Goal: Information Seeking & Learning: Get advice/opinions

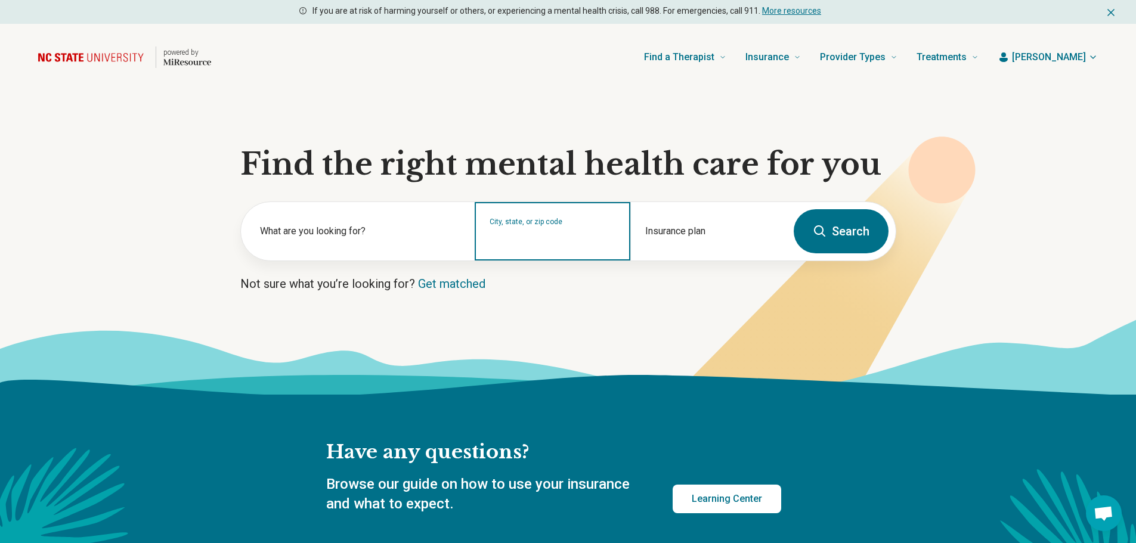
click at [546, 239] on input "City, state, or zip code" at bounding box center [553, 239] width 126 height 14
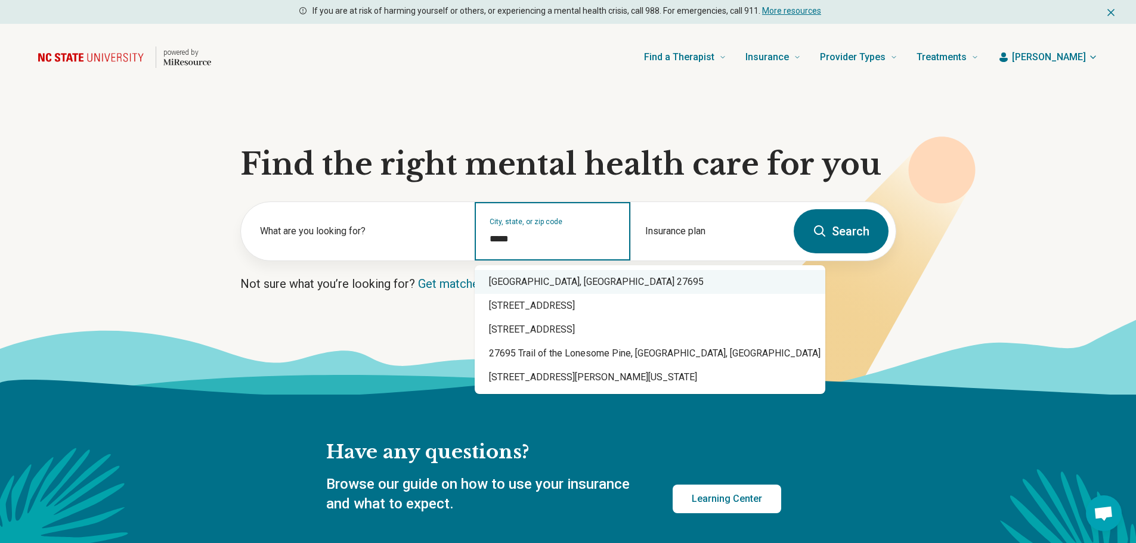
click at [542, 286] on div "Raleigh, NC 27695" at bounding box center [650, 282] width 351 height 24
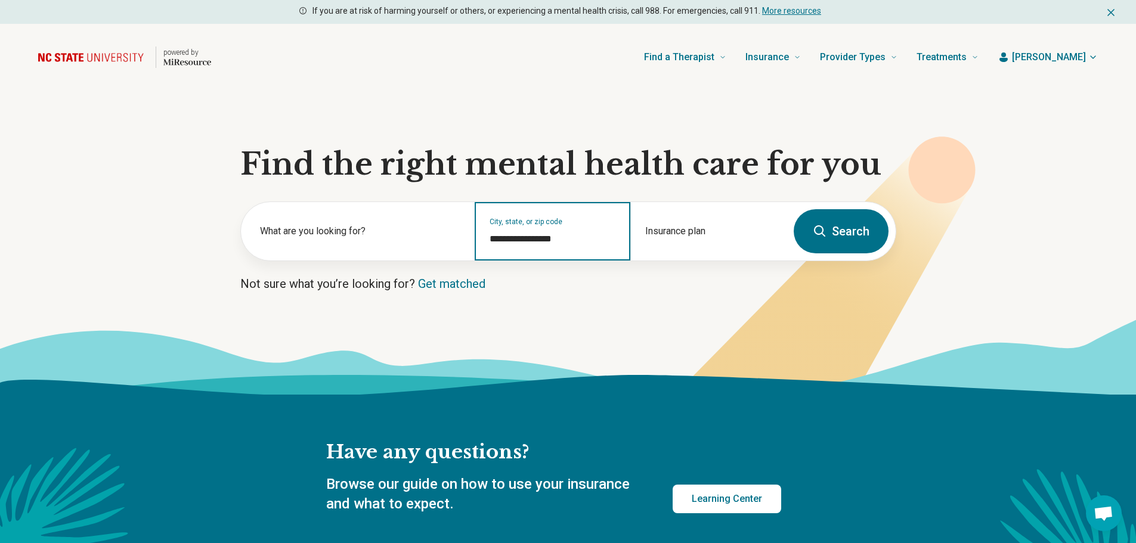
type input "**********"
click at [818, 233] on icon at bounding box center [820, 231] width 14 height 14
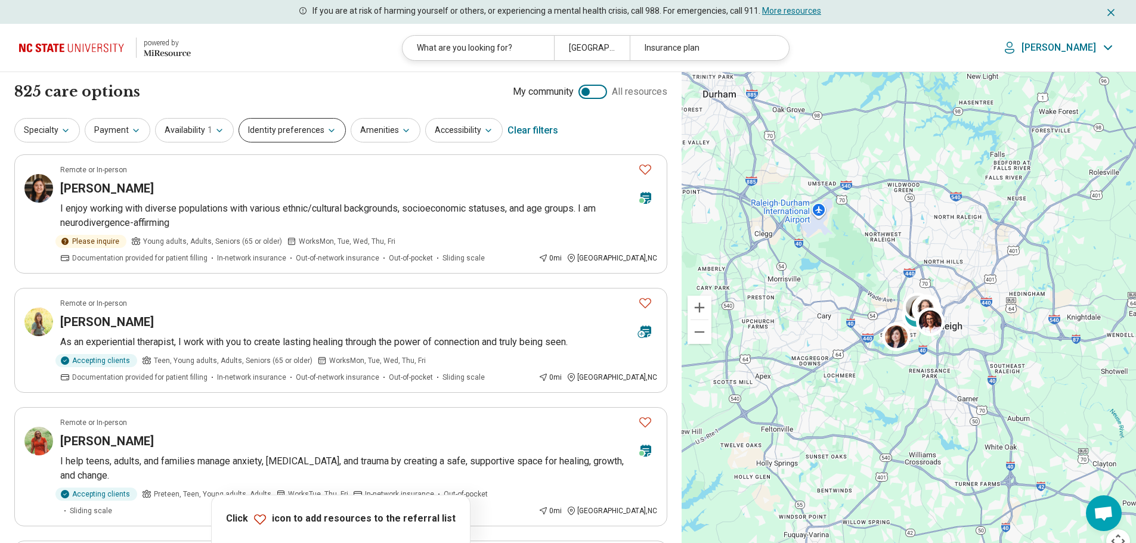
click at [281, 131] on button "Identity preferences" at bounding box center [292, 130] width 107 height 24
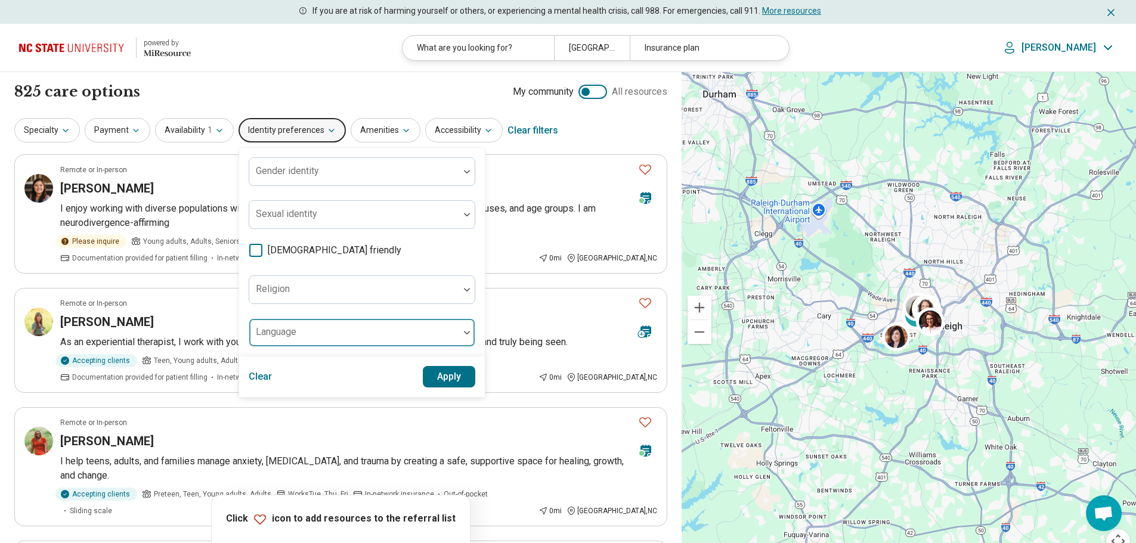
scroll to position [5, 0]
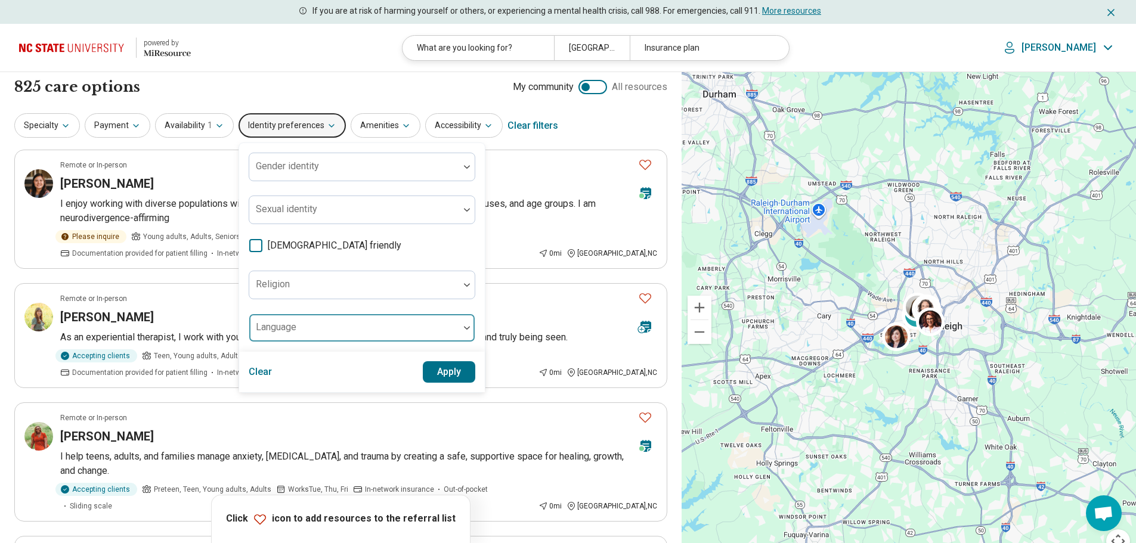
click at [316, 328] on div at bounding box center [354, 328] width 210 height 26
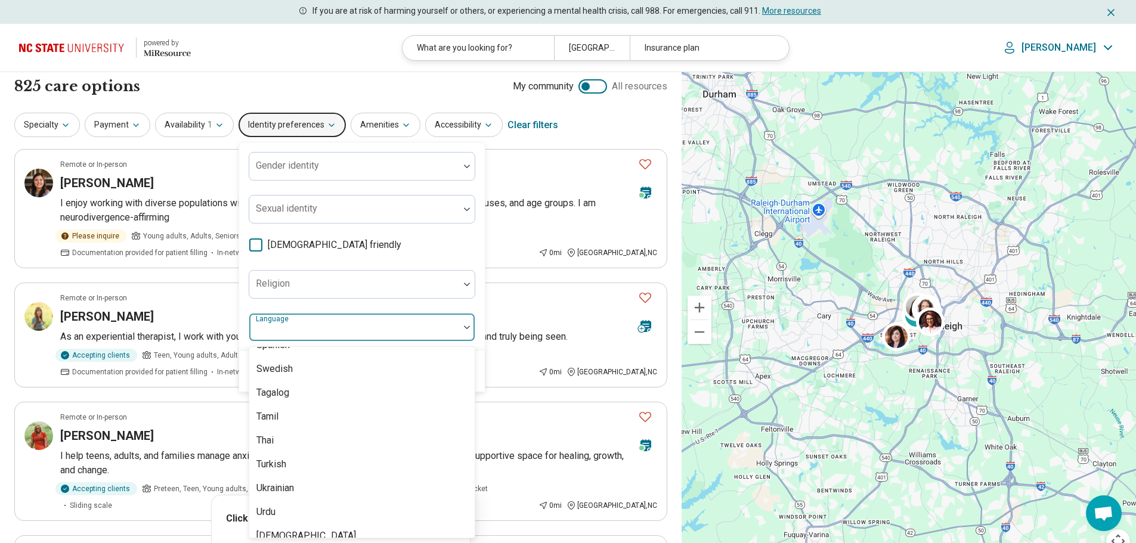
scroll to position [1188, 0]
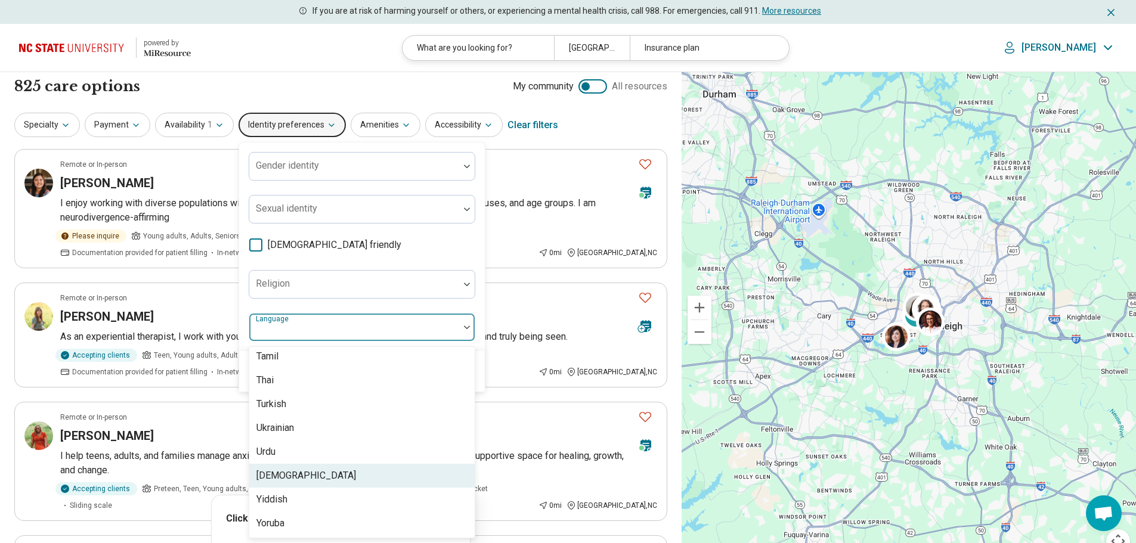
click at [287, 479] on div "Vietnamese" at bounding box center [306, 476] width 100 height 14
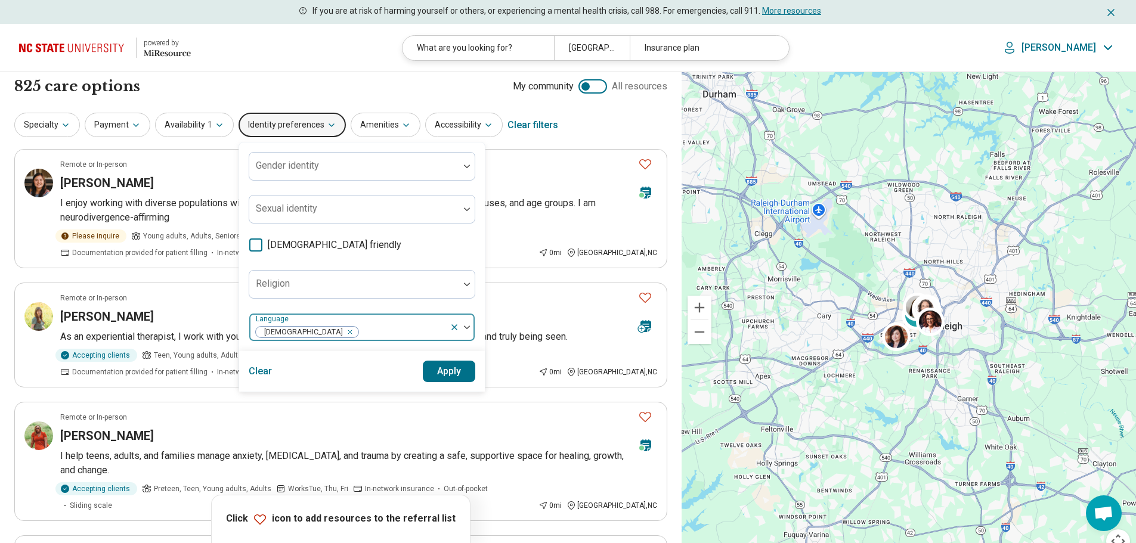
click at [414, 327] on div at bounding box center [402, 332] width 85 height 17
click at [450, 369] on button "Apply" at bounding box center [449, 371] width 53 height 21
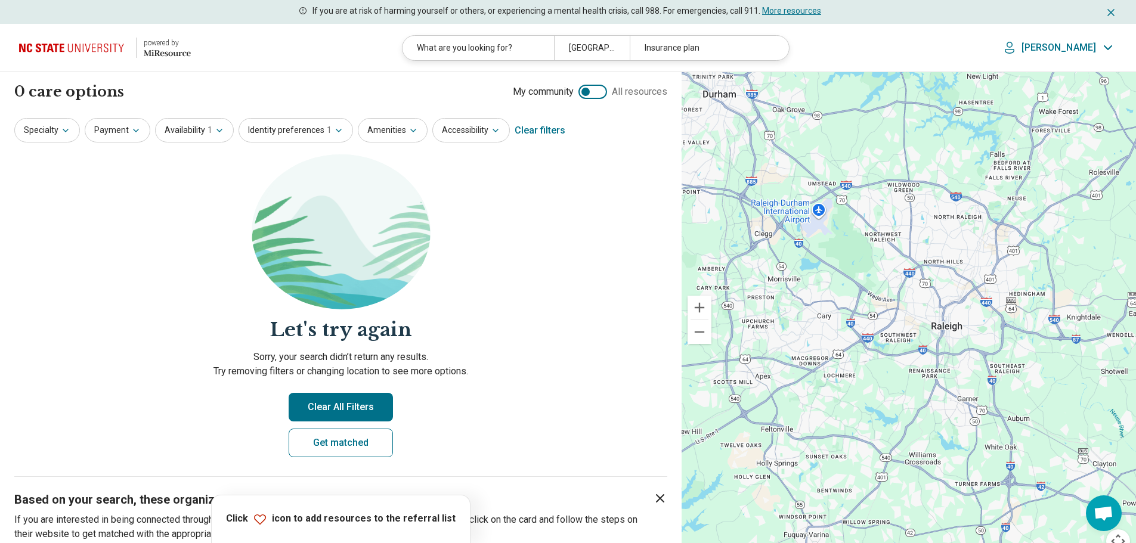
click at [599, 90] on div at bounding box center [593, 92] width 29 height 14
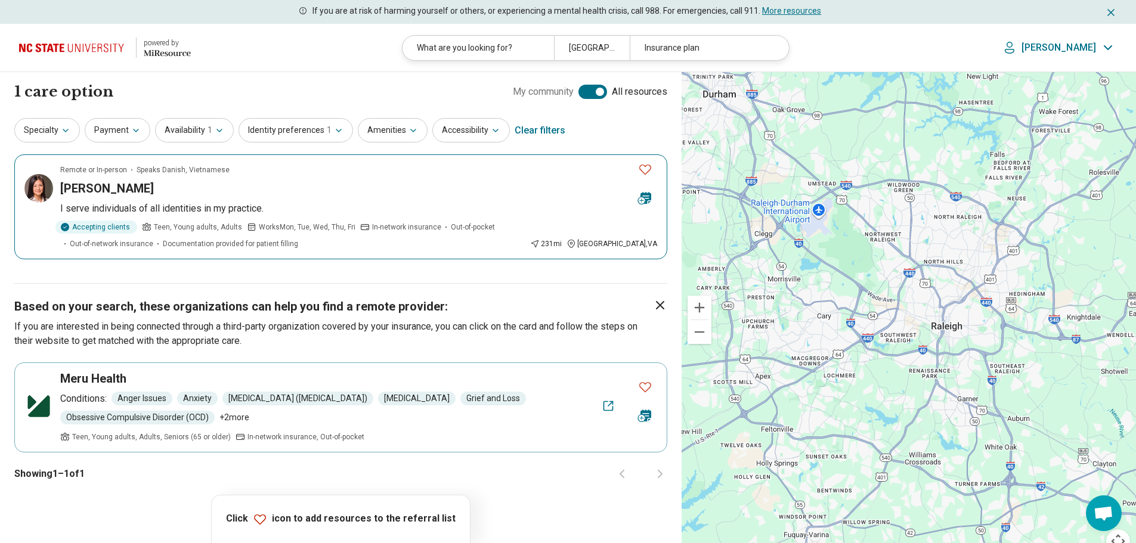
click at [37, 188] on img at bounding box center [38, 188] width 29 height 29
click at [45, 189] on img at bounding box center [38, 188] width 29 height 29
click at [303, 133] on button "Identity preferences 1" at bounding box center [296, 130] width 115 height 24
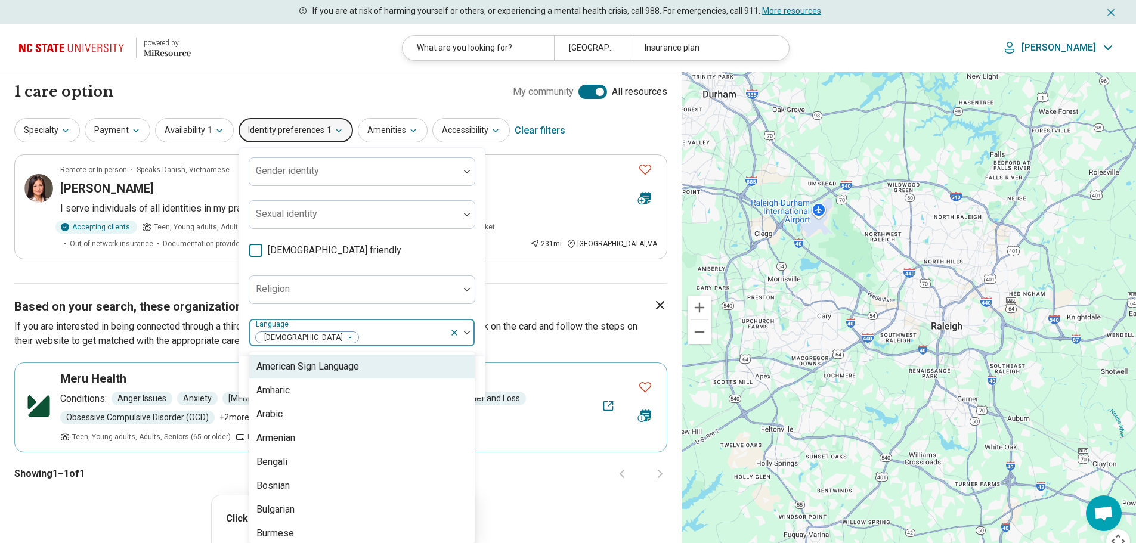
scroll to position [5, 0]
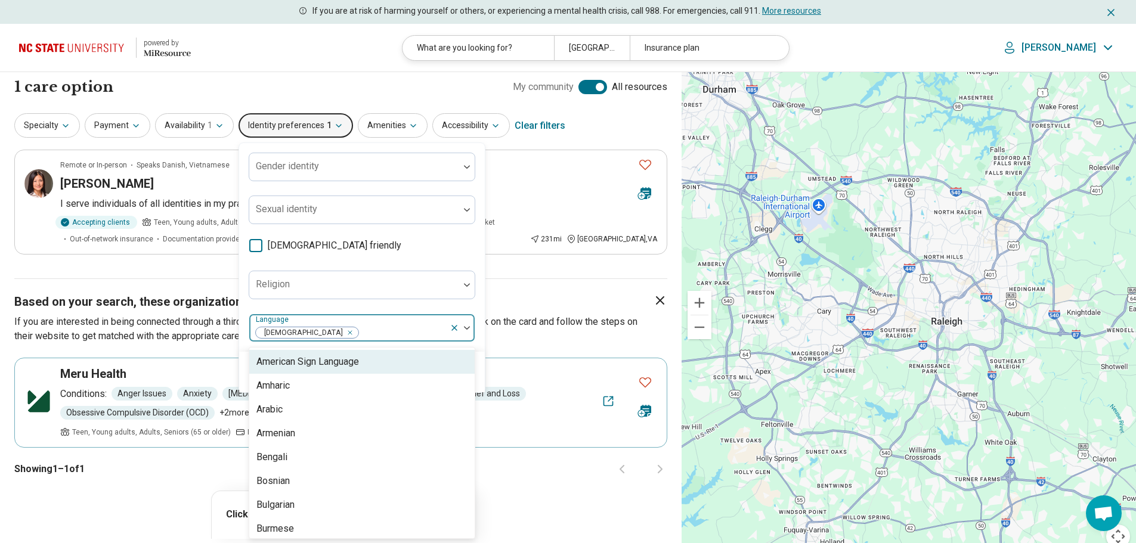
click at [376, 337] on div at bounding box center [402, 332] width 85 height 17
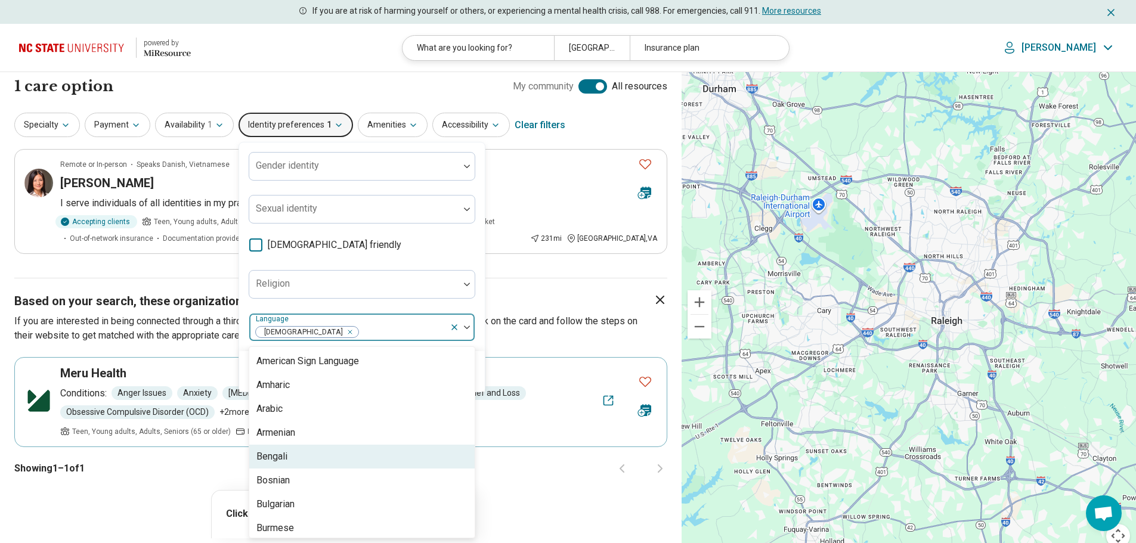
click at [268, 456] on div "Bengali" at bounding box center [271, 457] width 31 height 14
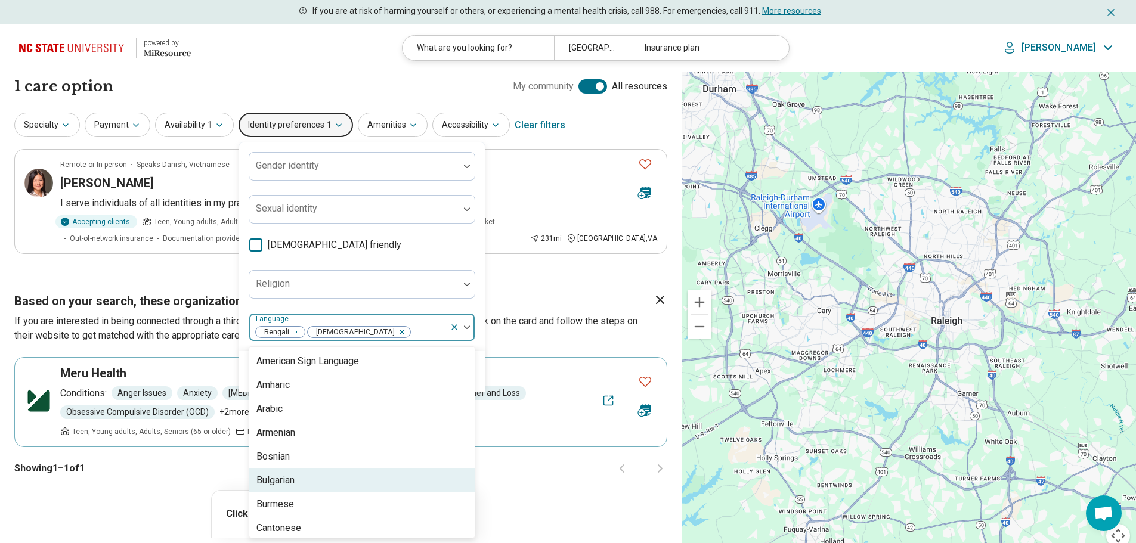
click at [502, 496] on div "1 care option 1 provider My community All resources Specialty Payment Availabil…" at bounding box center [341, 315] width 682 height 496
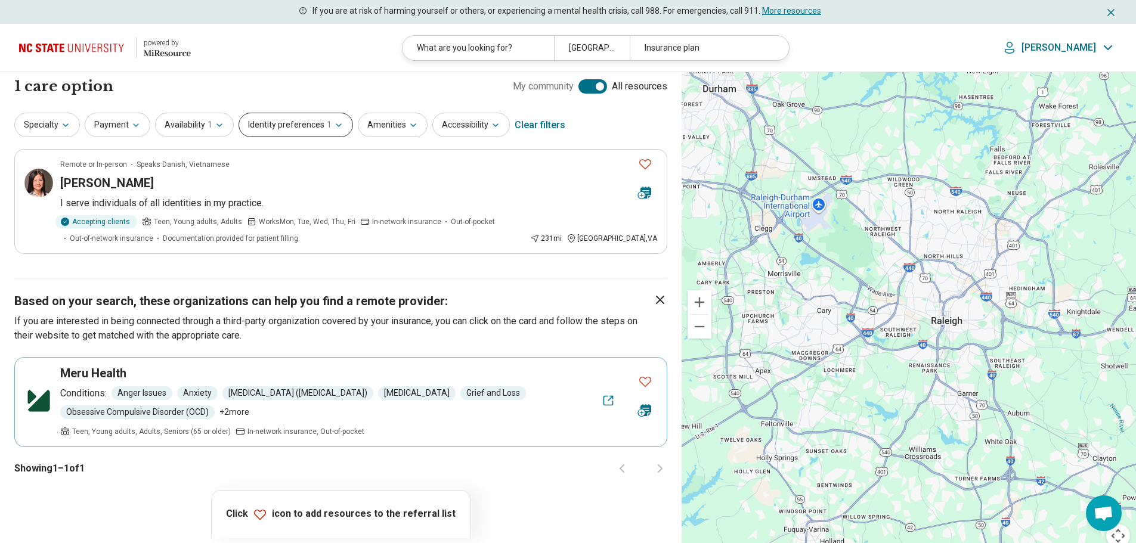
click at [276, 124] on button "Identity preferences 1" at bounding box center [296, 125] width 115 height 24
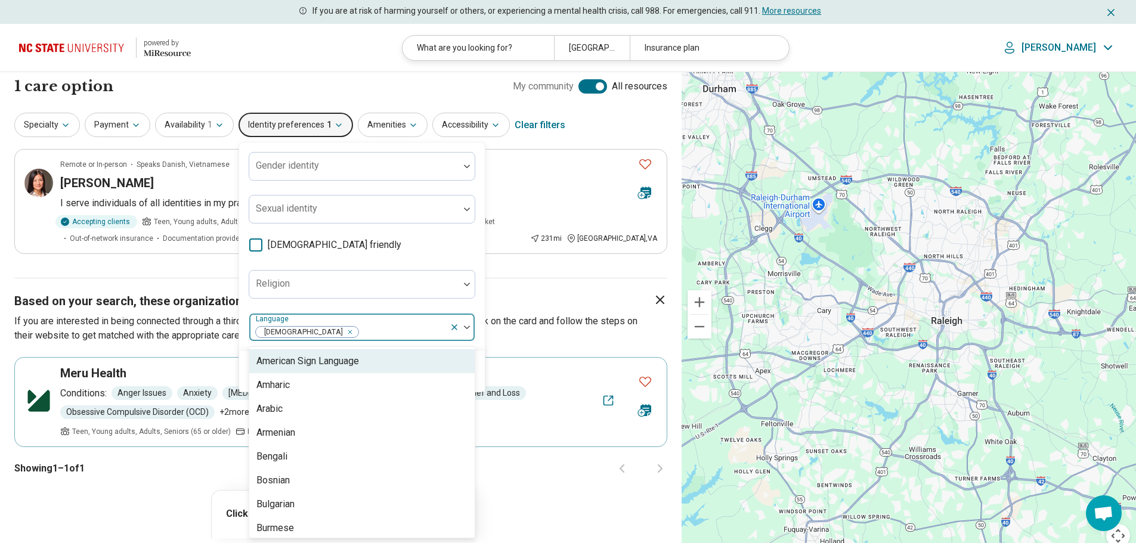
click at [363, 327] on div at bounding box center [402, 332] width 85 height 17
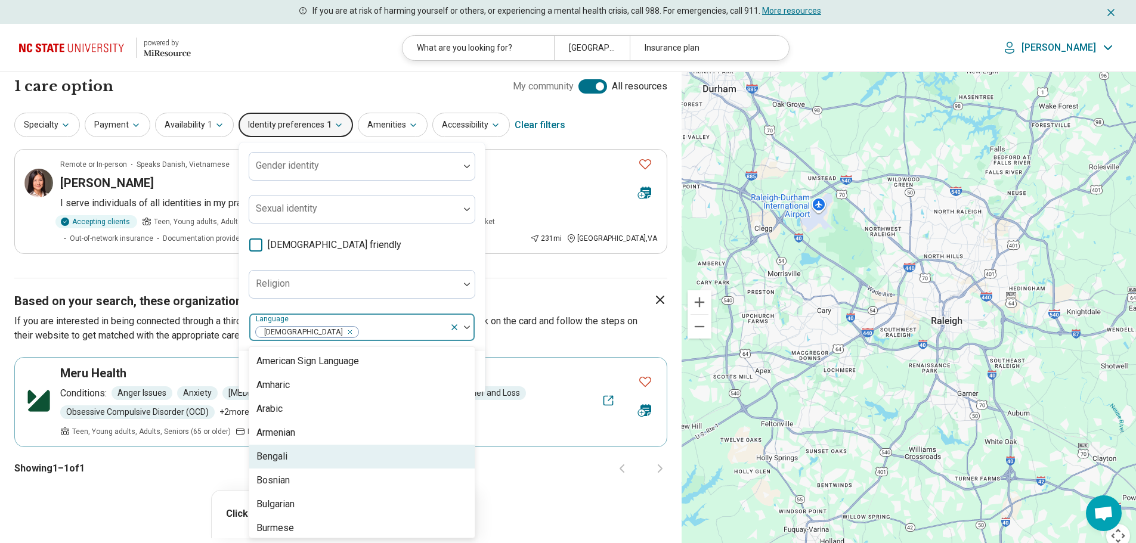
click at [283, 458] on div "Bengali" at bounding box center [271, 457] width 31 height 14
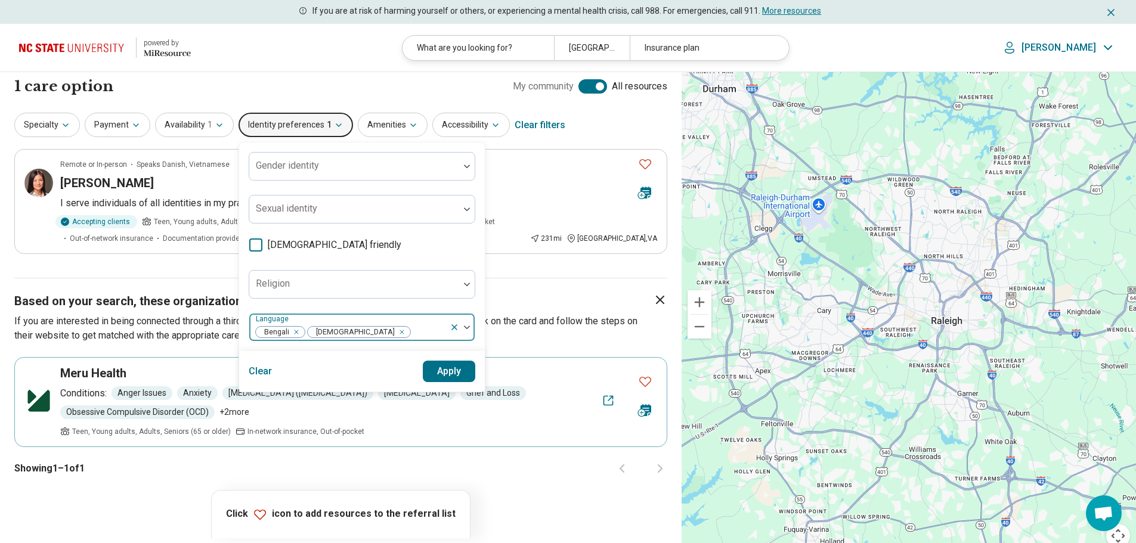
click at [412, 326] on div at bounding box center [428, 332] width 33 height 17
click at [437, 373] on button "Apply" at bounding box center [449, 371] width 53 height 21
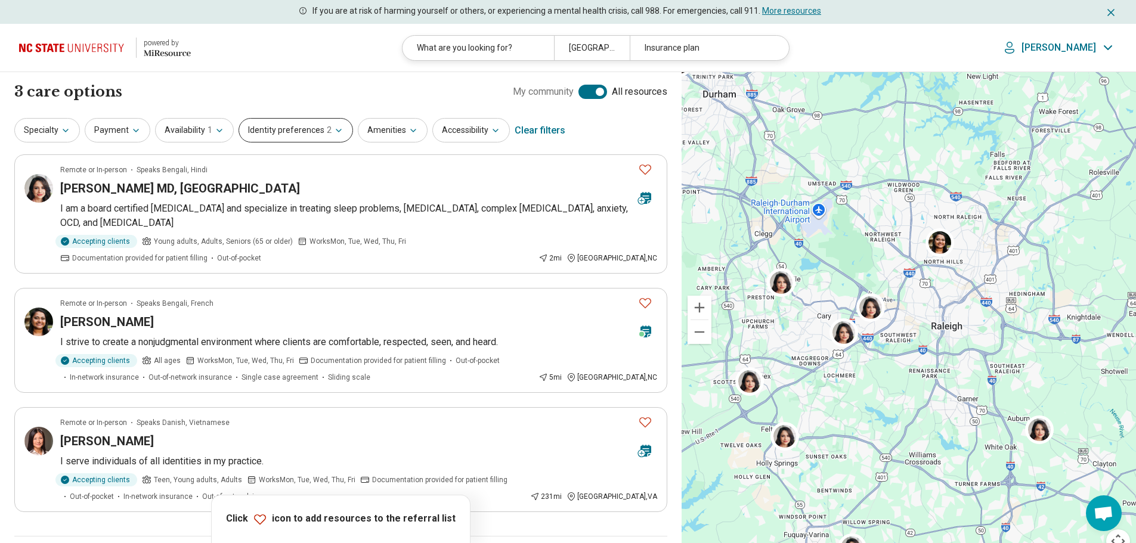
click at [280, 129] on button "Identity preferences 2" at bounding box center [296, 130] width 115 height 24
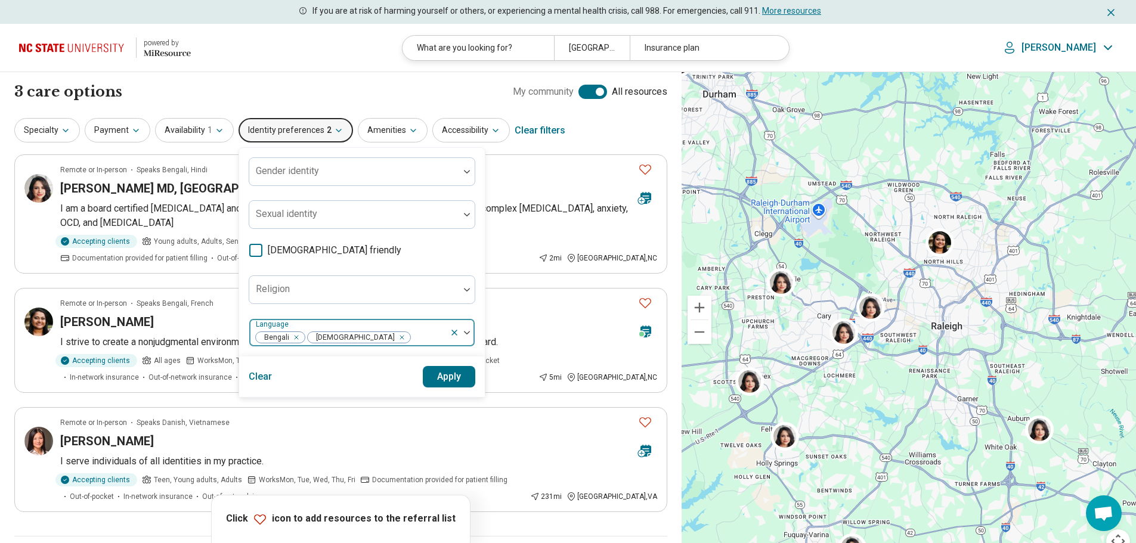
click at [293, 339] on icon "Remove [object Object]" at bounding box center [293, 337] width 8 height 8
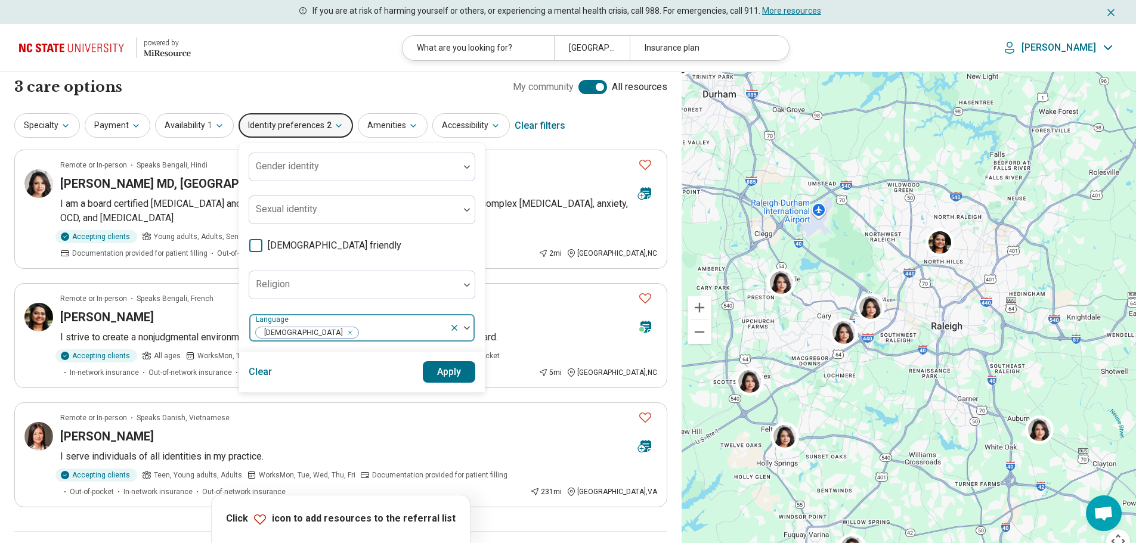
click at [360, 333] on div at bounding box center [402, 332] width 85 height 17
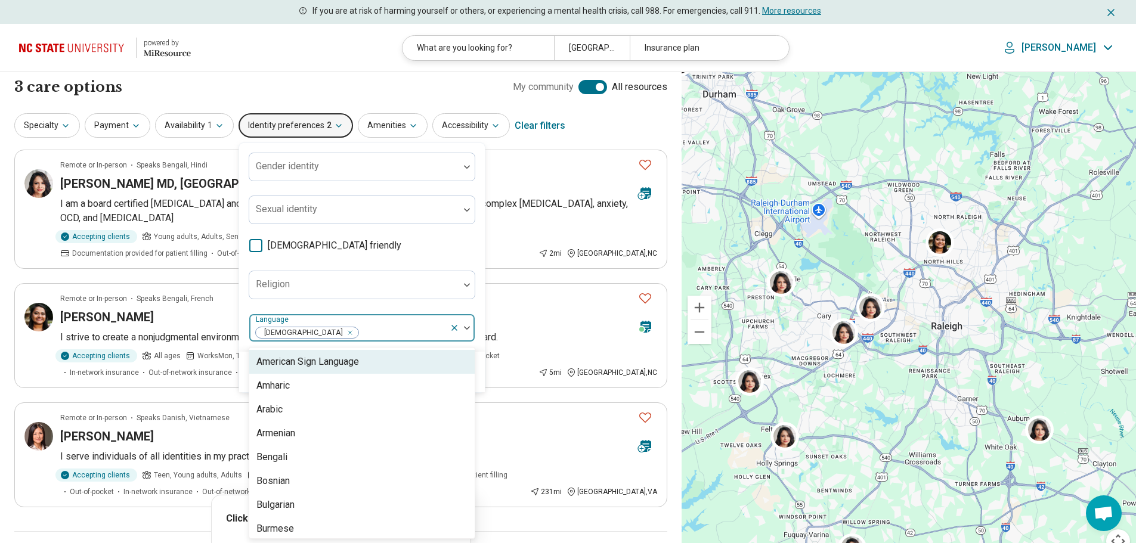
scroll to position [5, 0]
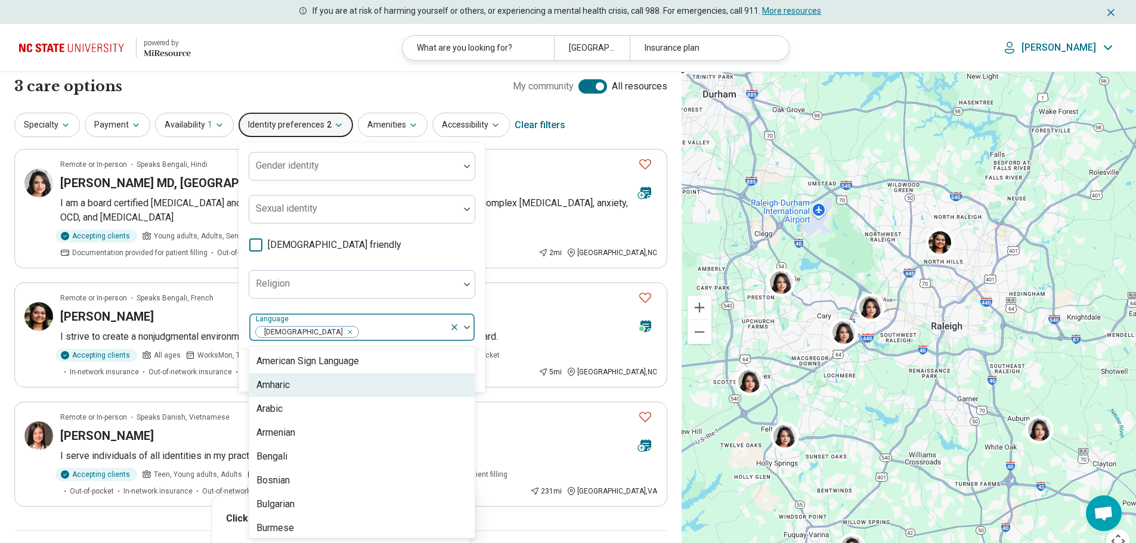
drag, startPoint x: 468, startPoint y: 366, endPoint x: 465, endPoint y: 379, distance: 13.5
click at [465, 379] on div "American Sign Language Amharic Arabic Armenian Bengali Bosnian Bulgarian Burmes…" at bounding box center [361, 442] width 225 height 191
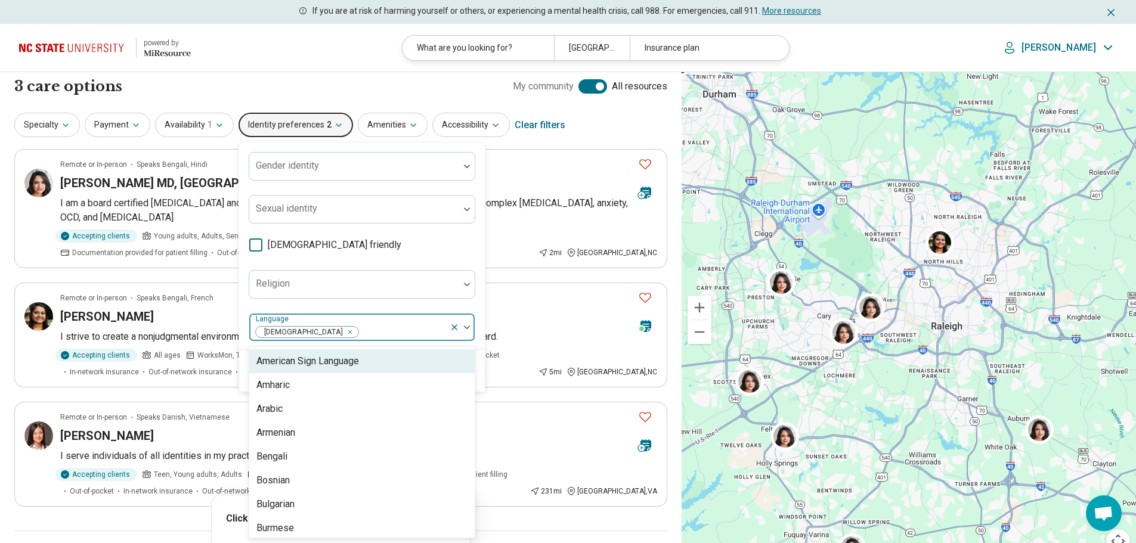
drag, startPoint x: 471, startPoint y: 366, endPoint x: 469, endPoint y: 379, distance: 13.2
click at [469, 379] on div "American Sign Language Amharic Arabic Armenian Bengali Bosnian Bulgarian Burmes…" at bounding box center [361, 442] width 225 height 191
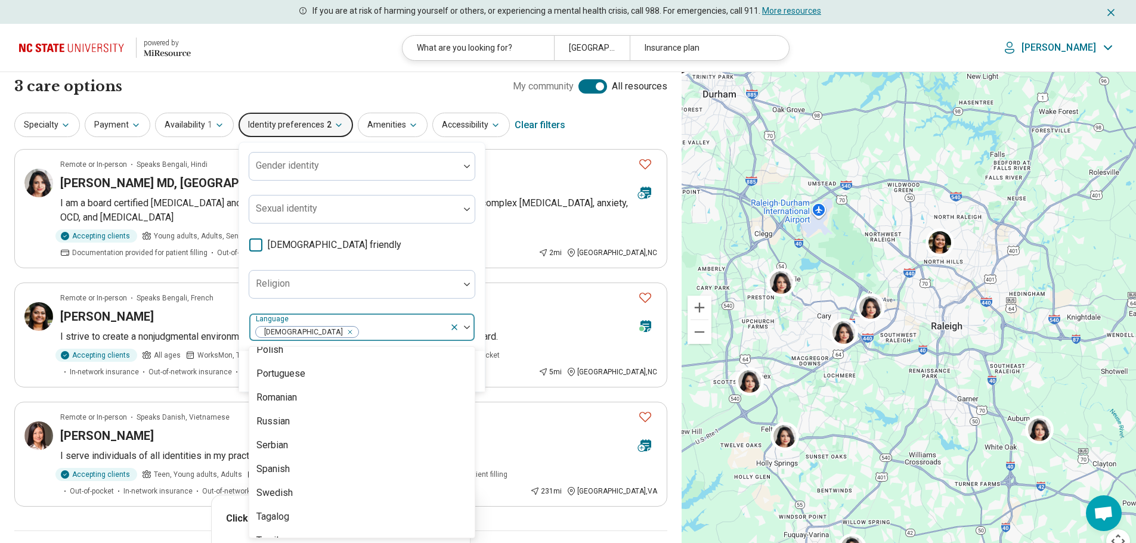
scroll to position [1007, 0]
click at [288, 515] on div "Tagalog" at bounding box center [361, 514] width 225 height 24
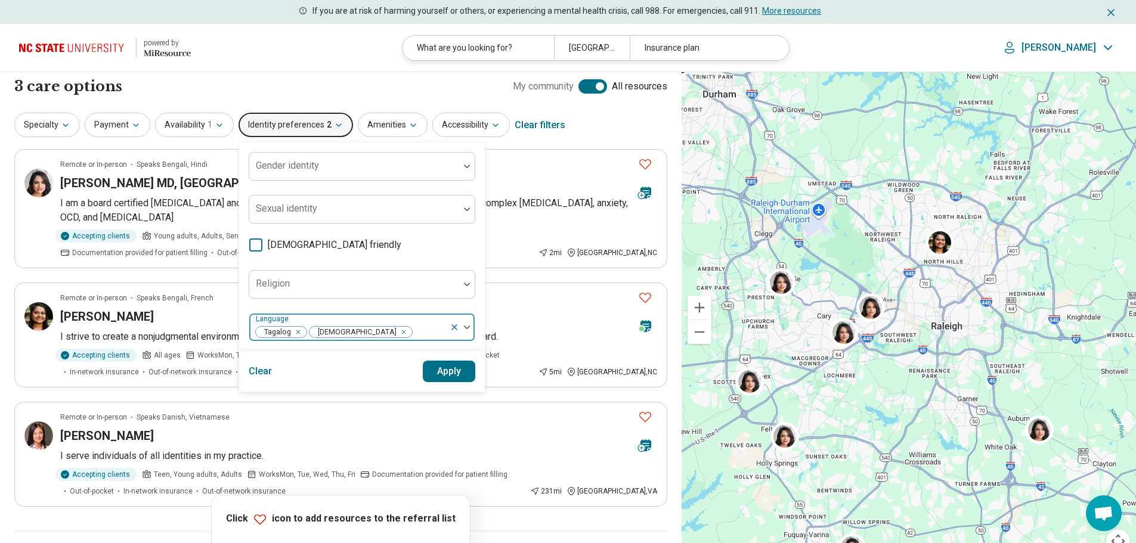
click at [409, 321] on div "Tagalog Vietnamese" at bounding box center [349, 327] width 200 height 26
click at [437, 370] on button "Apply" at bounding box center [449, 371] width 53 height 21
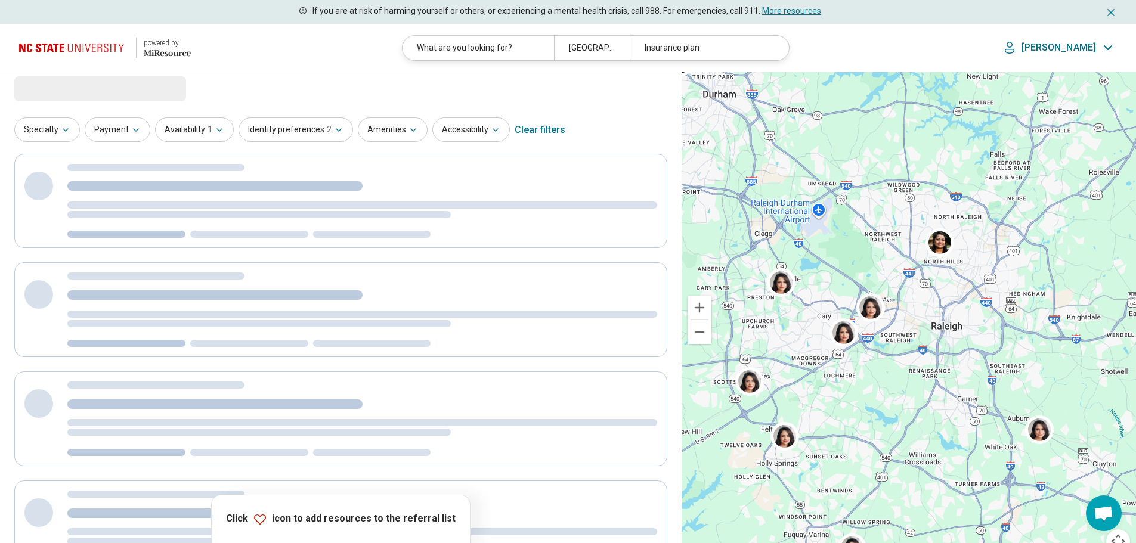
scroll to position [0, 0]
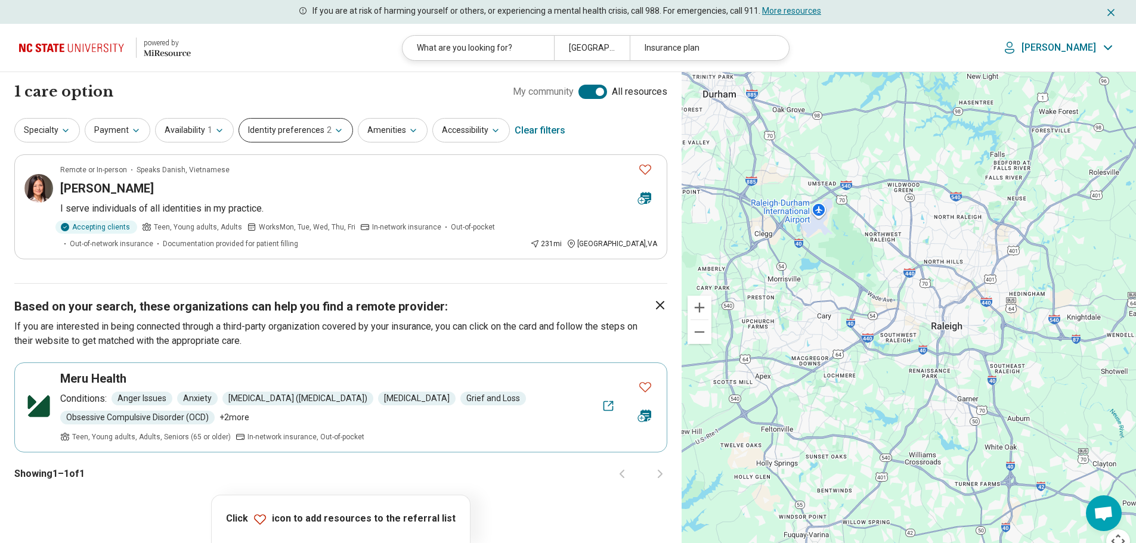
click at [300, 126] on button "Identity preferences 2" at bounding box center [296, 130] width 115 height 24
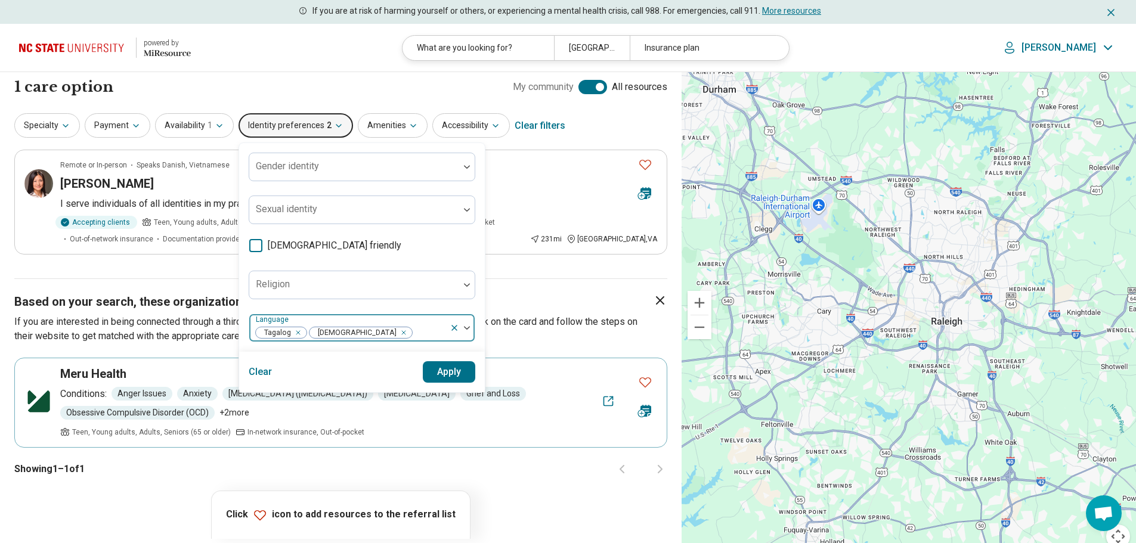
click at [413, 335] on div at bounding box center [429, 332] width 32 height 17
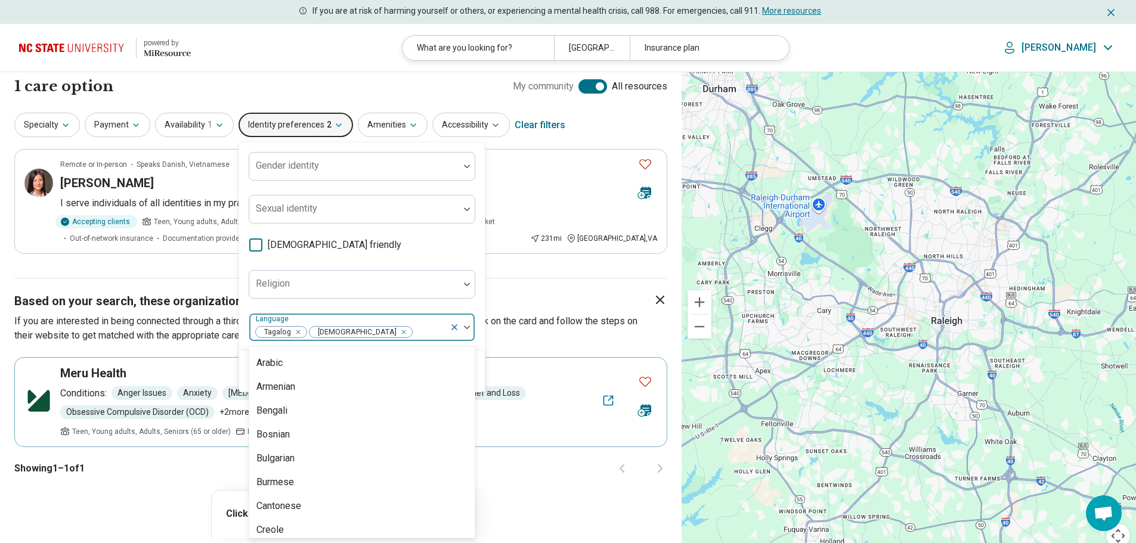
scroll to position [50, 0]
click at [355, 477] on div "Burmese" at bounding box center [361, 478] width 225 height 24
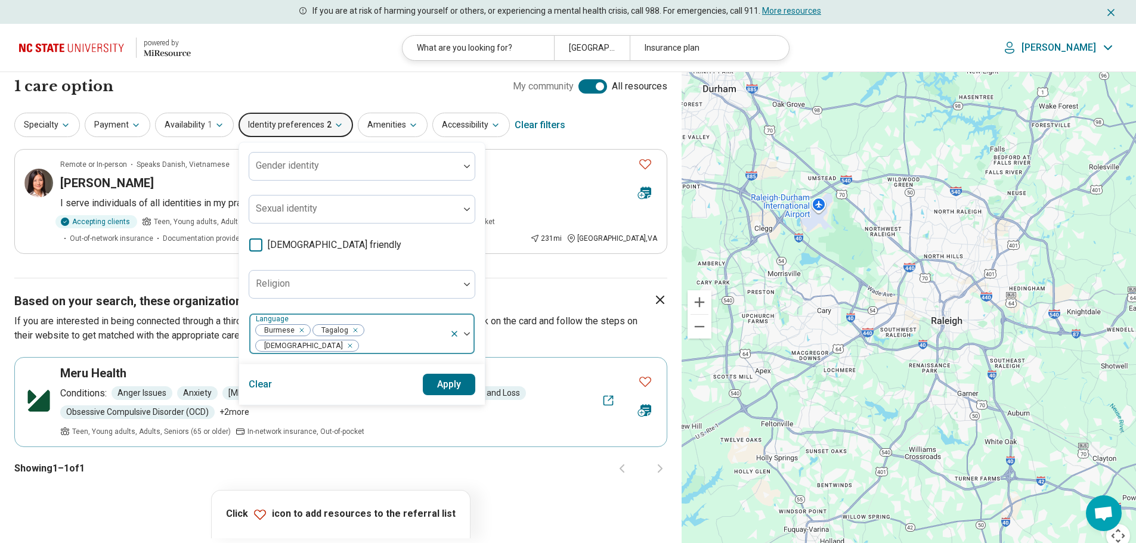
click at [437, 338] on div at bounding box center [402, 346] width 85 height 17
click at [445, 376] on button "Apply" at bounding box center [449, 384] width 53 height 21
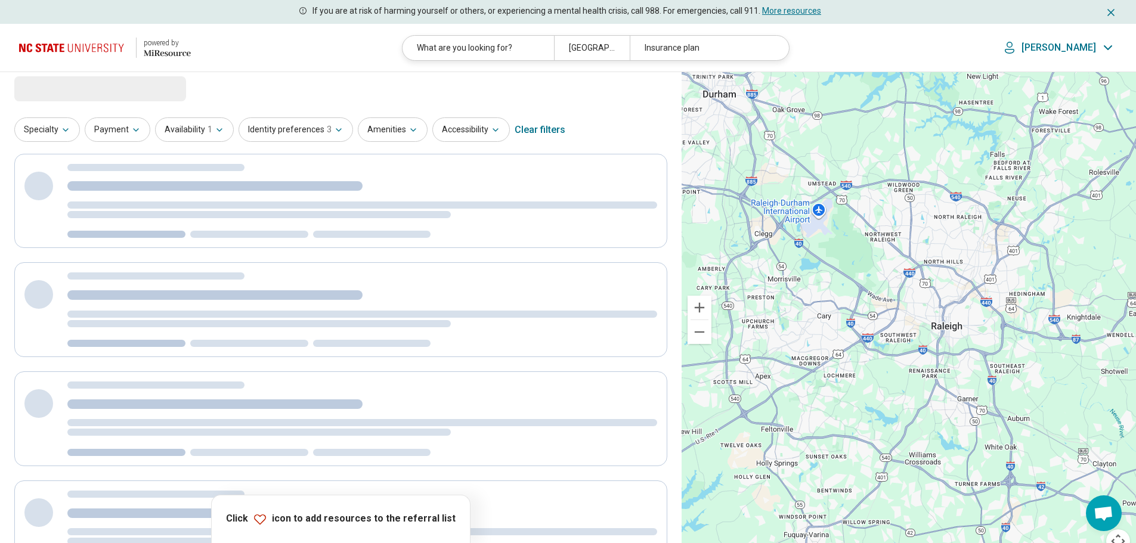
scroll to position [0, 0]
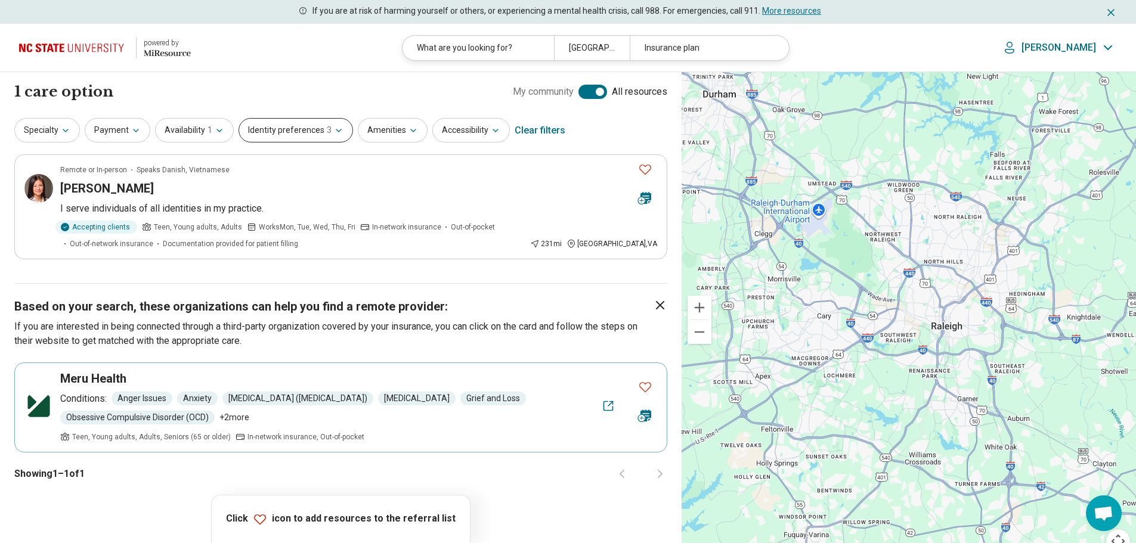
click at [297, 132] on button "Identity preferences 3" at bounding box center [296, 130] width 115 height 24
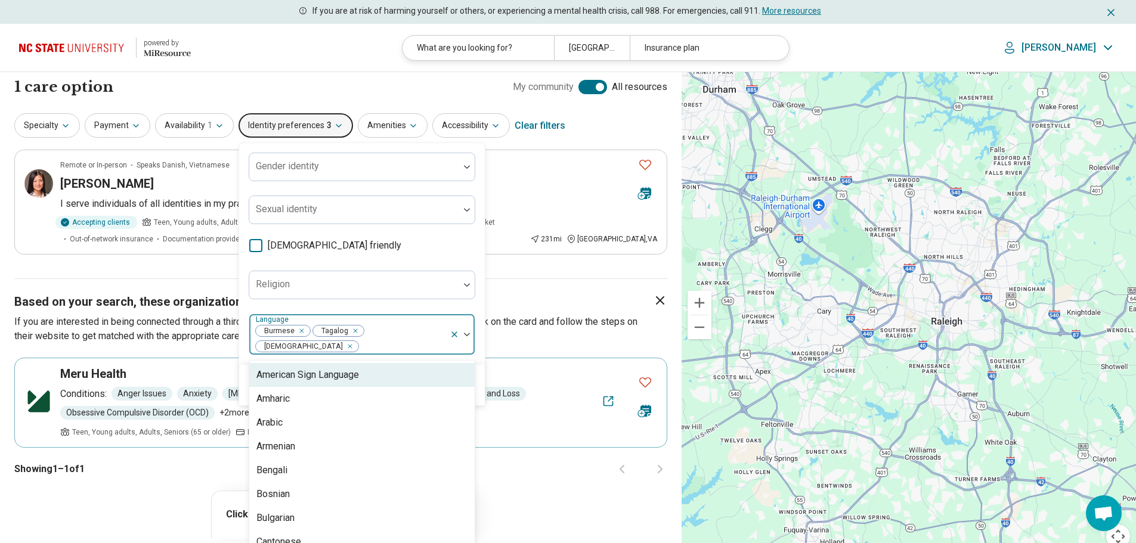
click at [437, 338] on div at bounding box center [402, 346] width 85 height 17
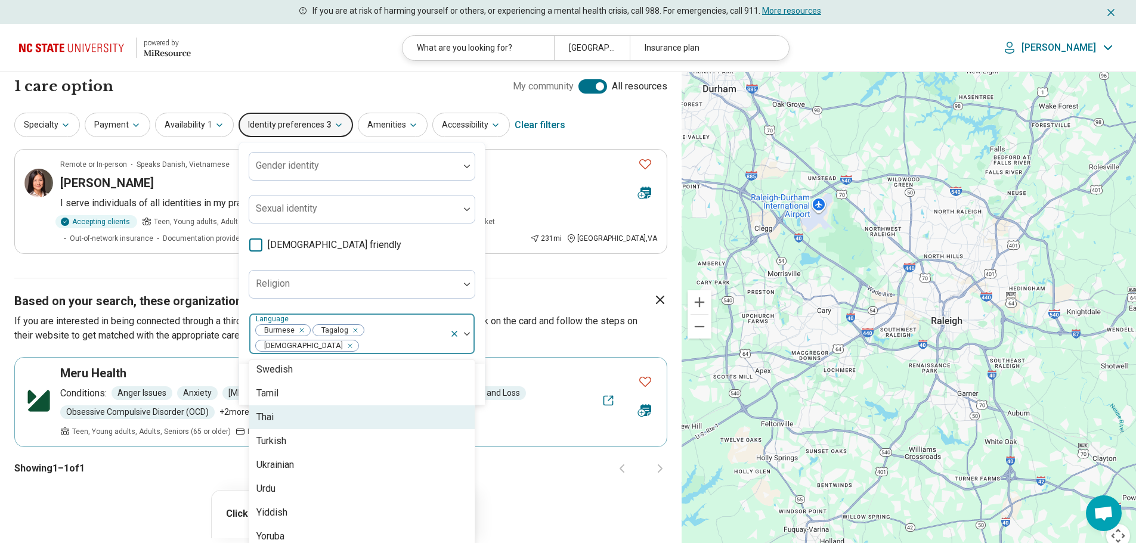
click at [286, 406] on div "Thai" at bounding box center [361, 418] width 225 height 24
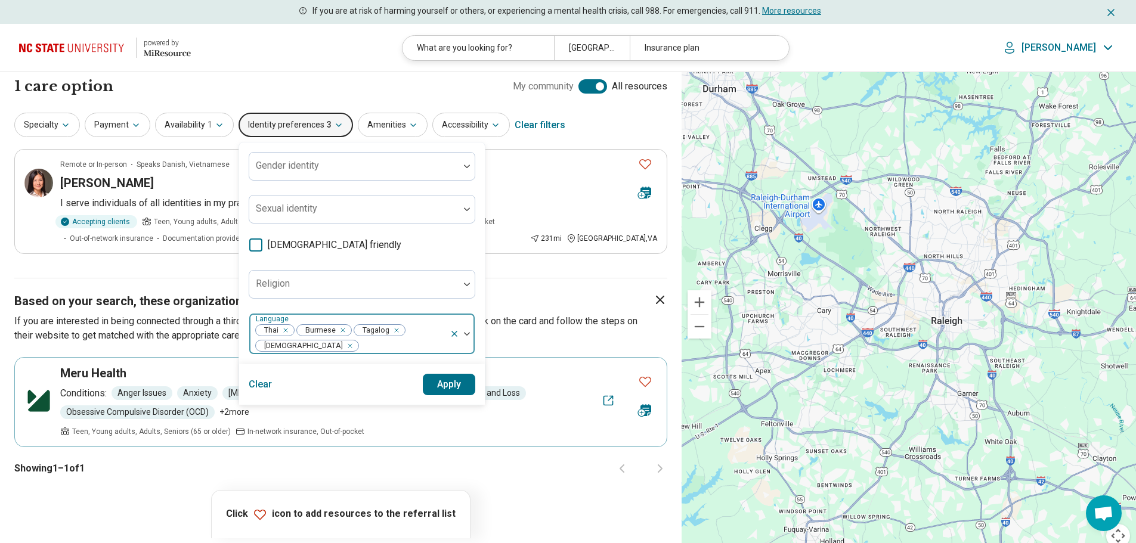
click at [420, 335] on div "Thai Burmese Tagalog Vietnamese" at bounding box center [349, 334] width 200 height 41
click at [439, 382] on button "Apply" at bounding box center [449, 384] width 53 height 21
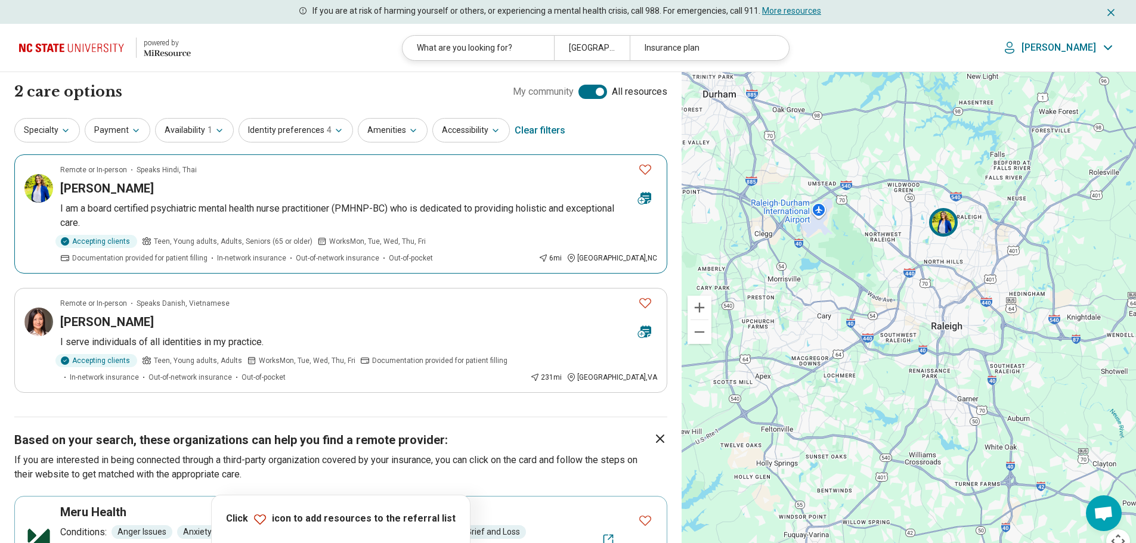
click at [273, 186] on div "Levina Kumar" at bounding box center [344, 188] width 568 height 17
click at [36, 181] on img at bounding box center [38, 188] width 29 height 29
click at [285, 132] on button "Identity preferences 4" at bounding box center [296, 130] width 115 height 24
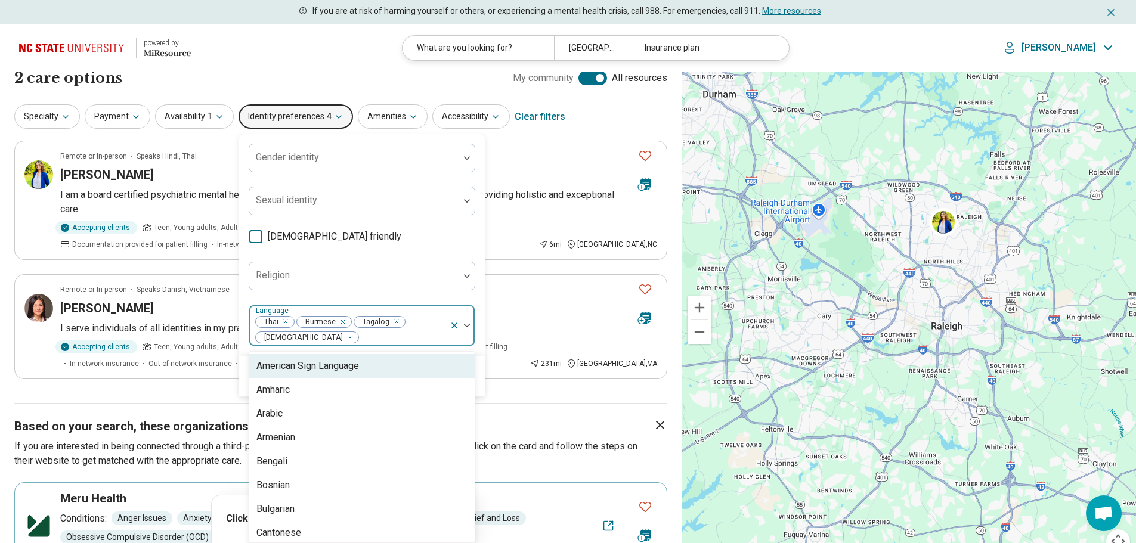
scroll to position [18, 0]
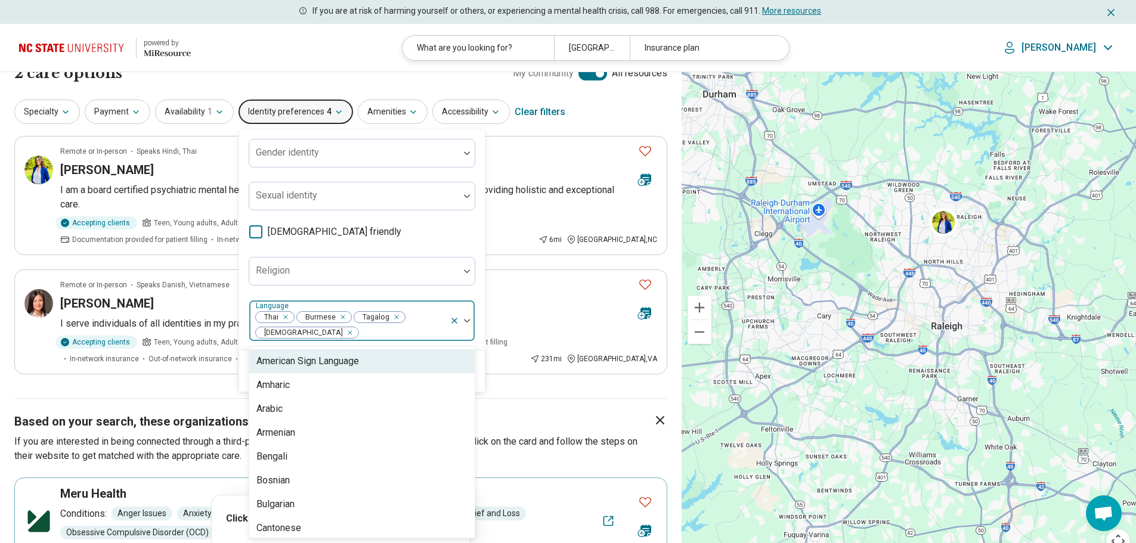
click at [464, 341] on div at bounding box center [462, 321] width 25 height 41
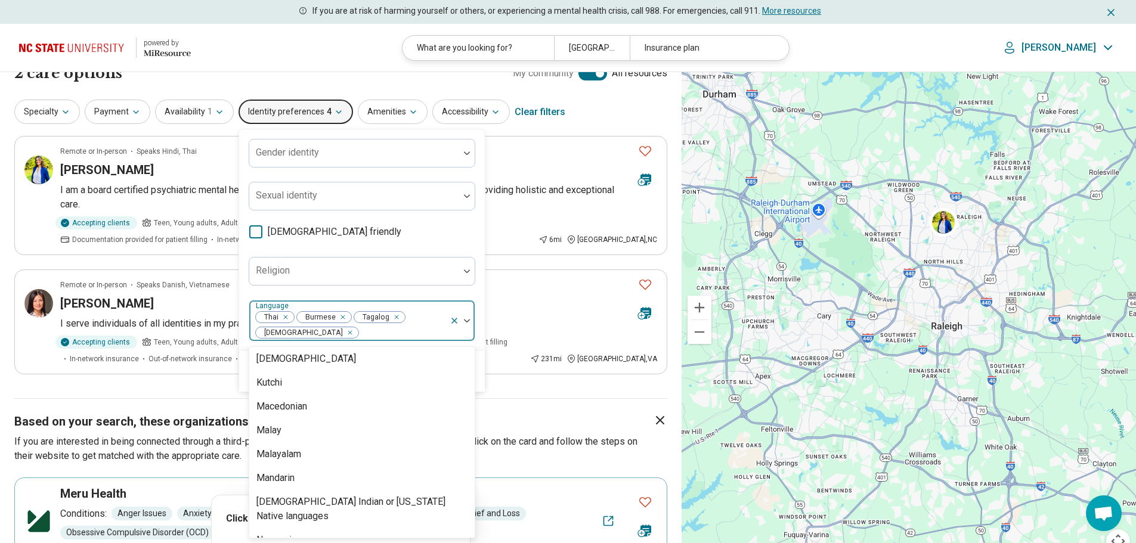
scroll to position [679, 0]
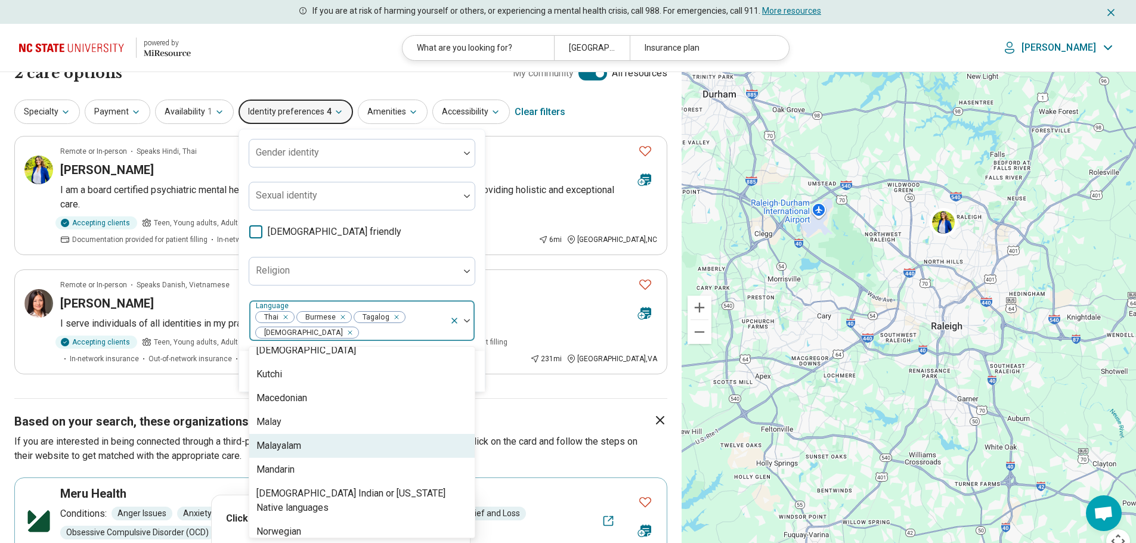
click at [394, 450] on div "Malayalam" at bounding box center [361, 446] width 225 height 24
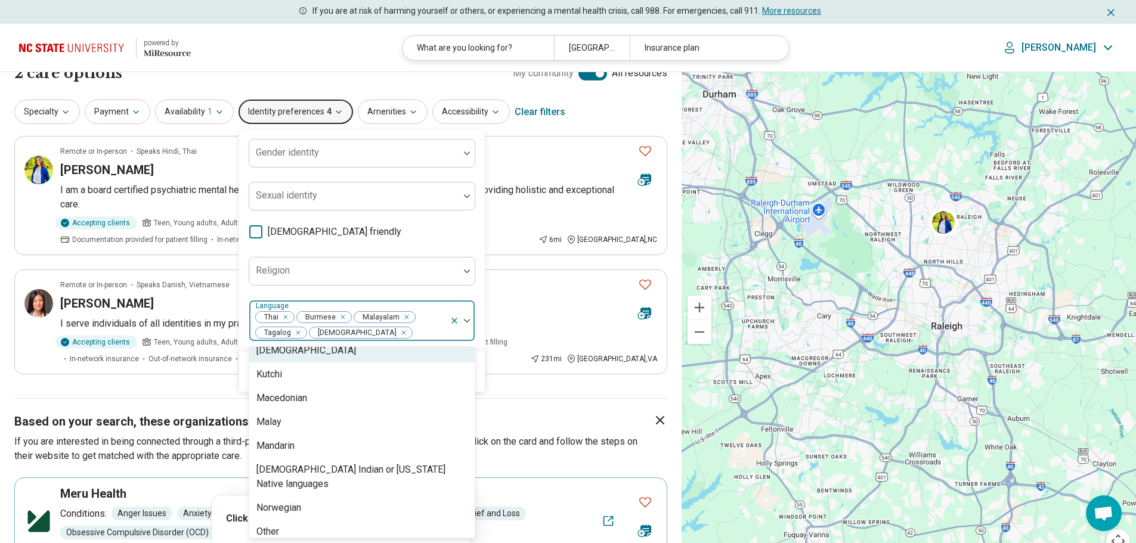
click at [422, 322] on div "Thai Burmese Malayalam Tagalog Vietnamese" at bounding box center [349, 321] width 200 height 41
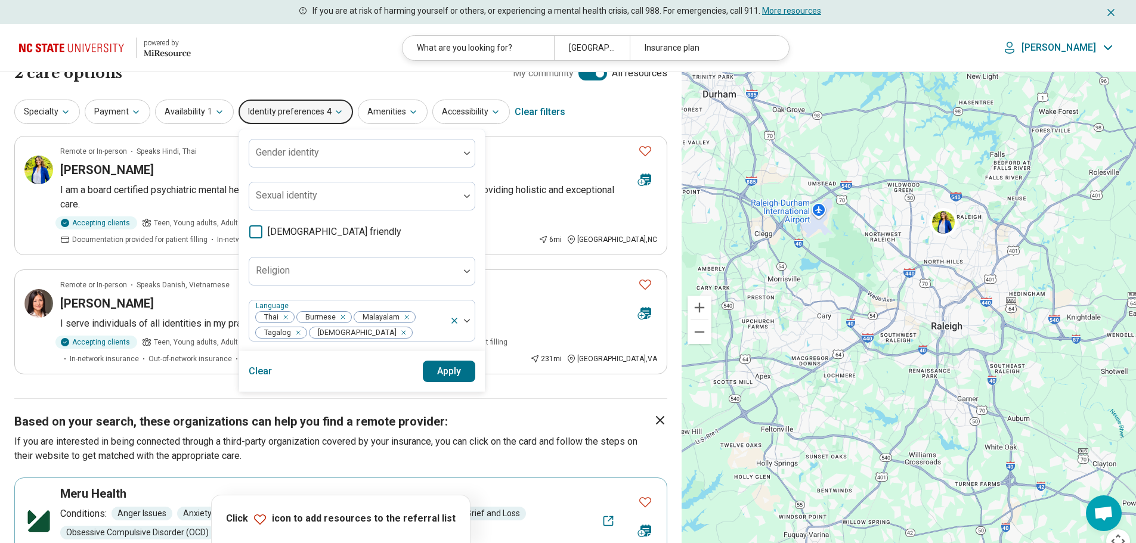
click at [444, 375] on button "Apply" at bounding box center [449, 371] width 53 height 21
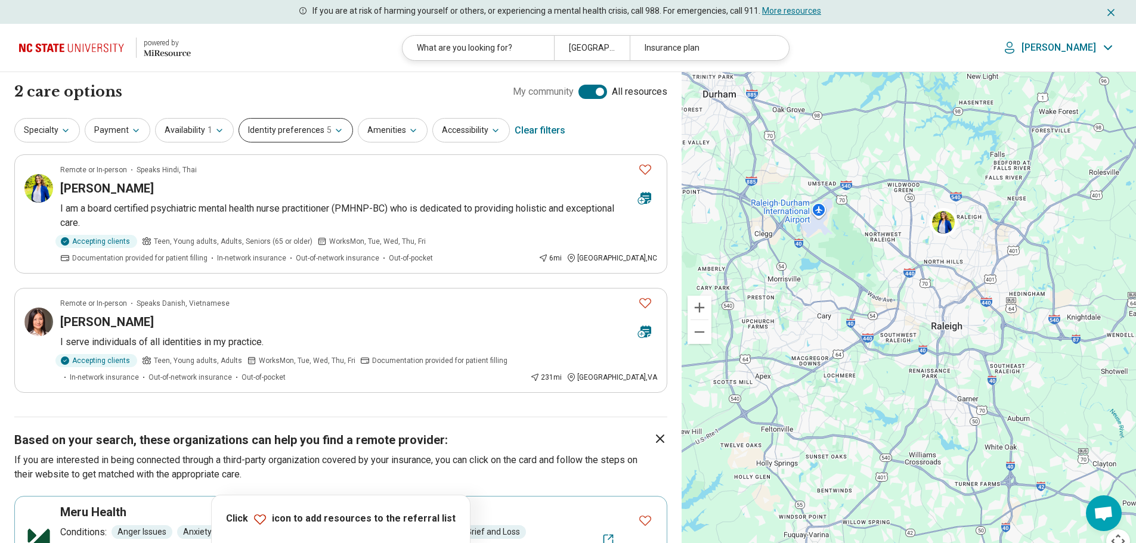
click at [287, 133] on button "Identity preferences 5" at bounding box center [296, 130] width 115 height 24
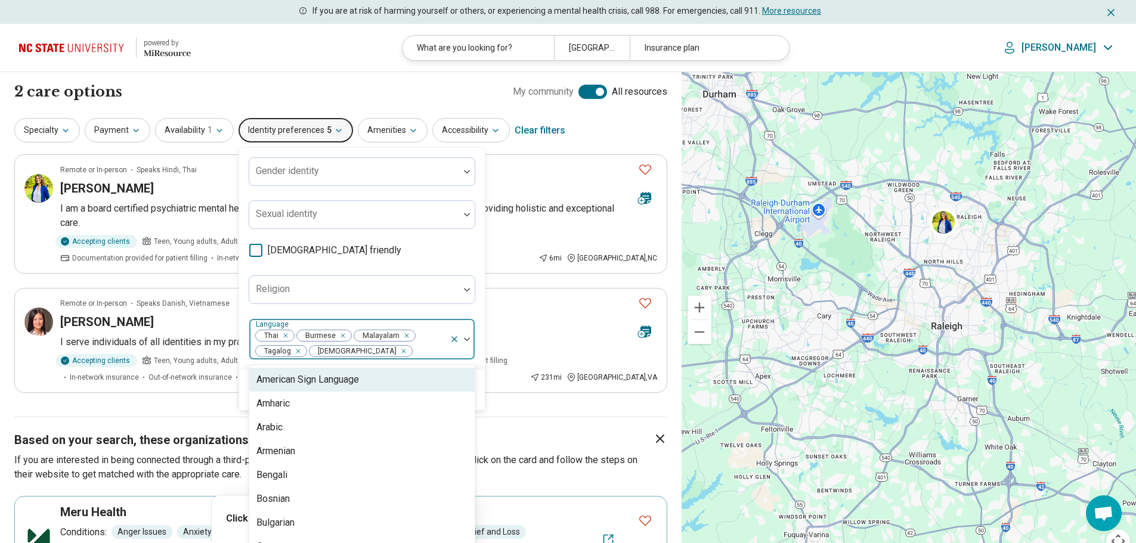
scroll to position [18, 0]
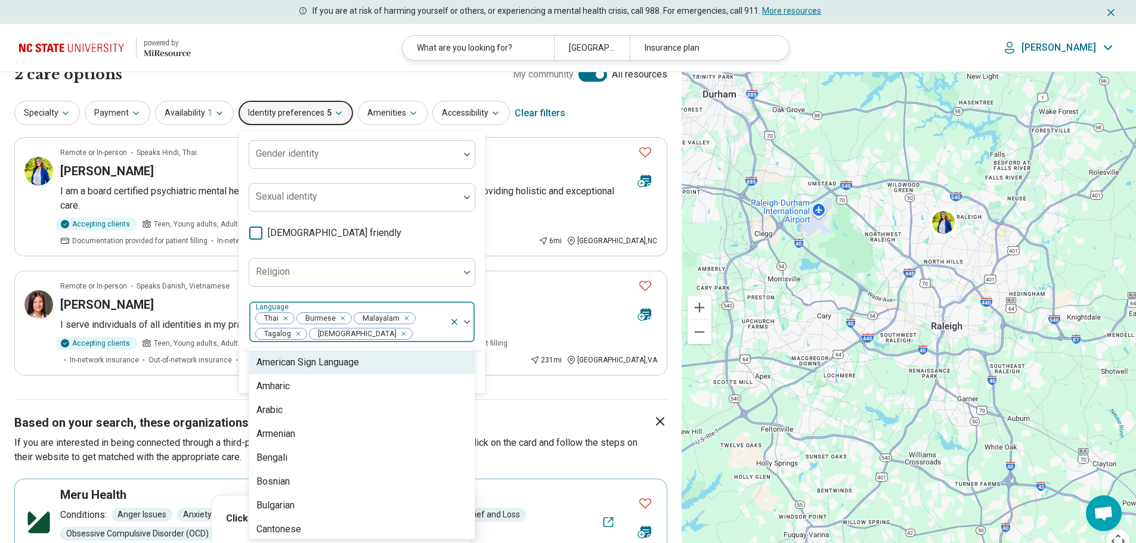
click at [434, 341] on div "Thai Burmese Malayalam Tagalog Vietnamese" at bounding box center [349, 322] width 200 height 41
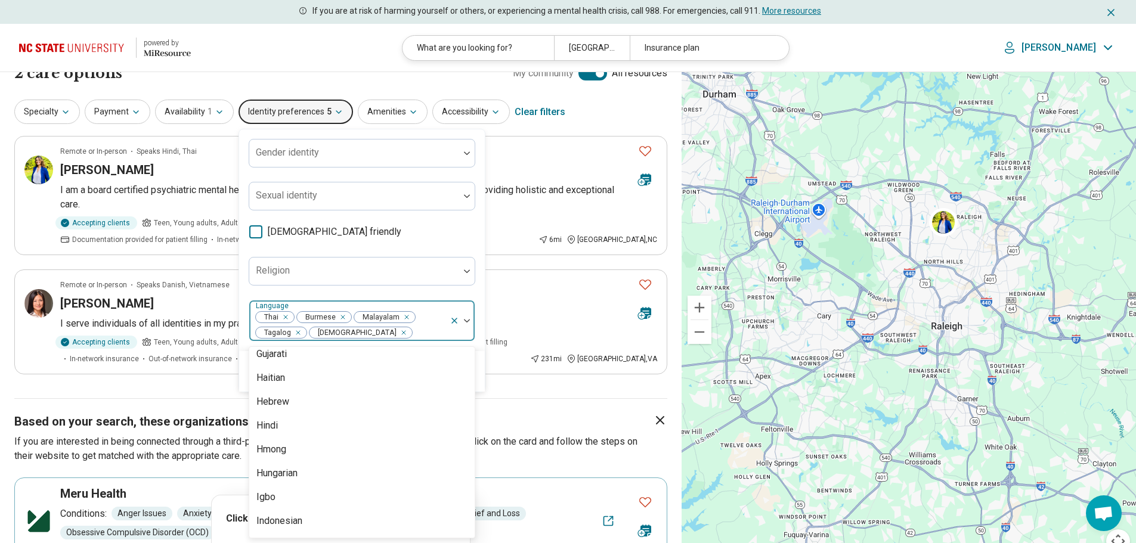
scroll to position [397, 0]
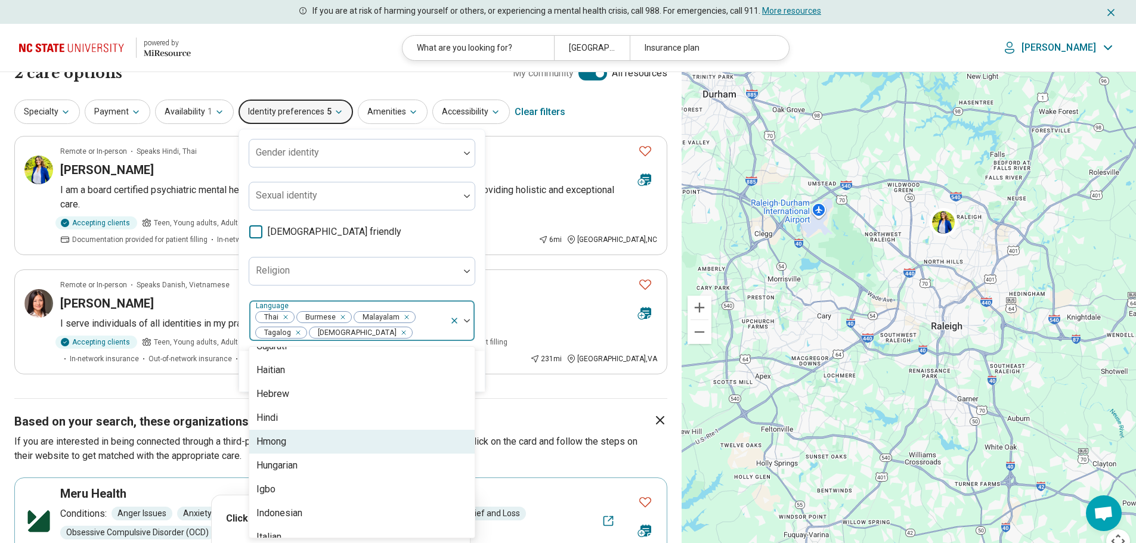
click at [333, 444] on div "Hmong" at bounding box center [361, 442] width 225 height 24
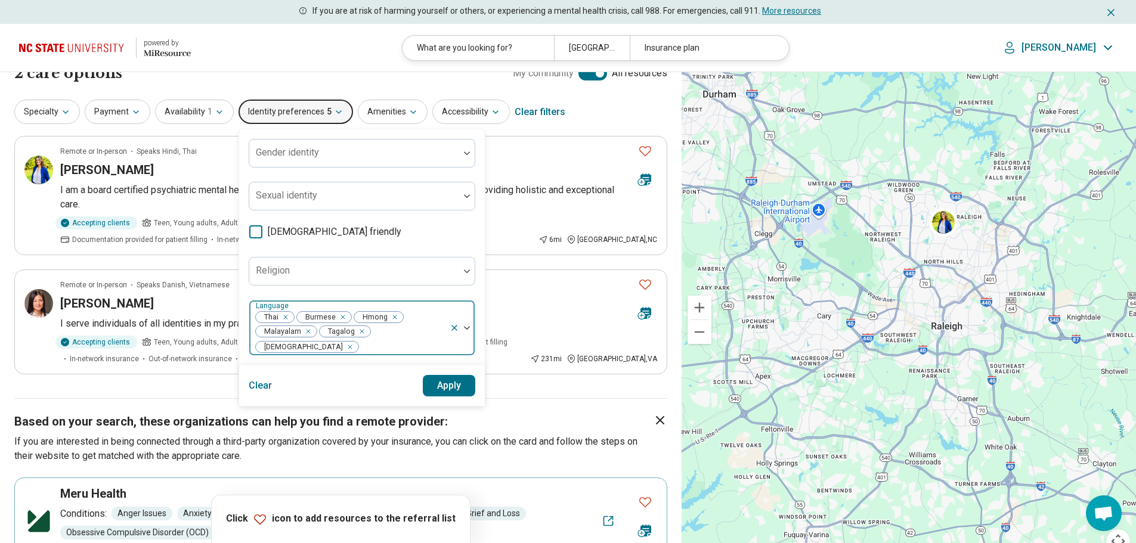
click at [446, 329] on div "Thai Burmese Hmong Malayalam Tagalog Vietnamese" at bounding box center [349, 328] width 200 height 55
click at [446, 375] on button "Apply" at bounding box center [449, 385] width 53 height 21
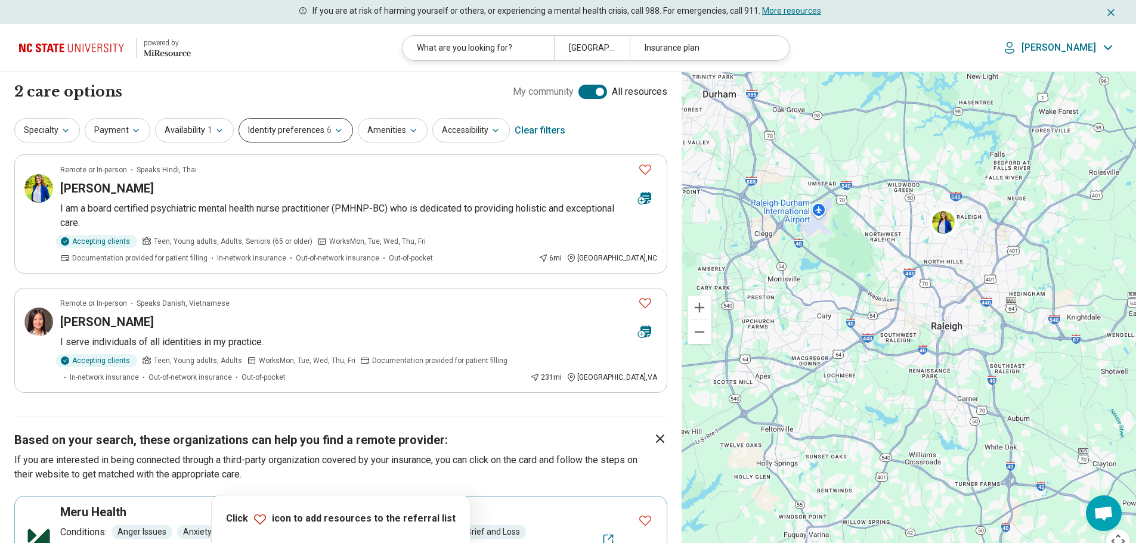
click at [283, 131] on button "Identity preferences 6" at bounding box center [296, 130] width 115 height 24
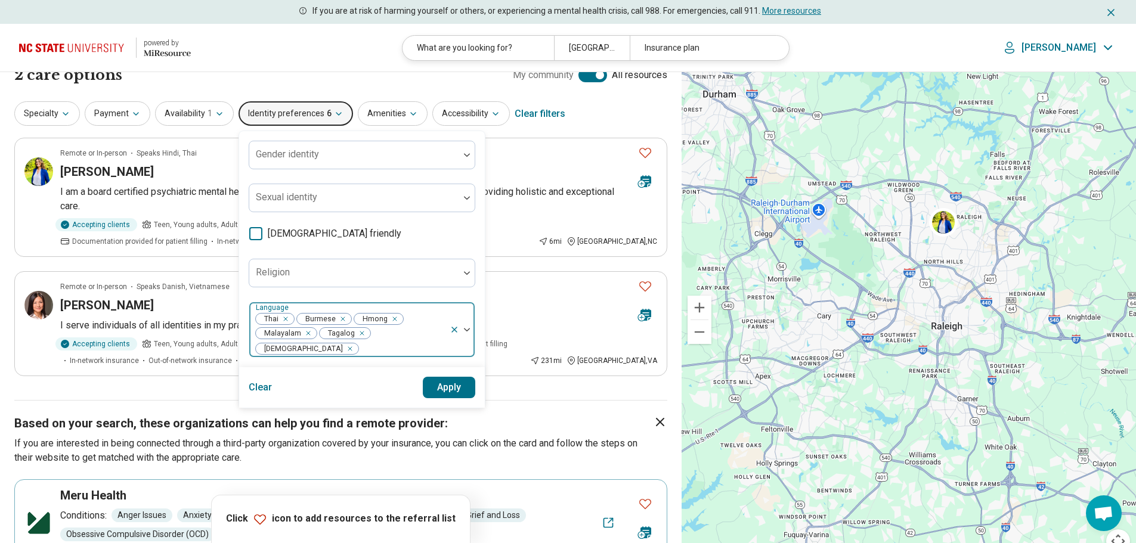
click at [440, 344] on div "Gender identity Sexual identity LGBTQIA+ friendly Religion Language Thai Burmes…" at bounding box center [362, 249] width 246 height 236
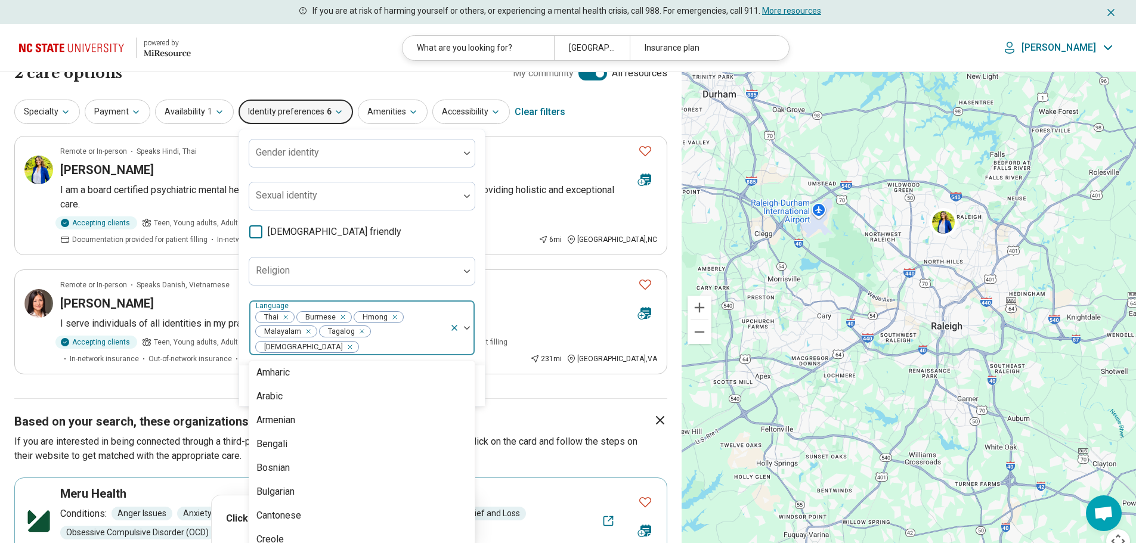
scroll to position [31, 0]
click at [409, 428] on div "Bengali" at bounding box center [361, 440] width 225 height 24
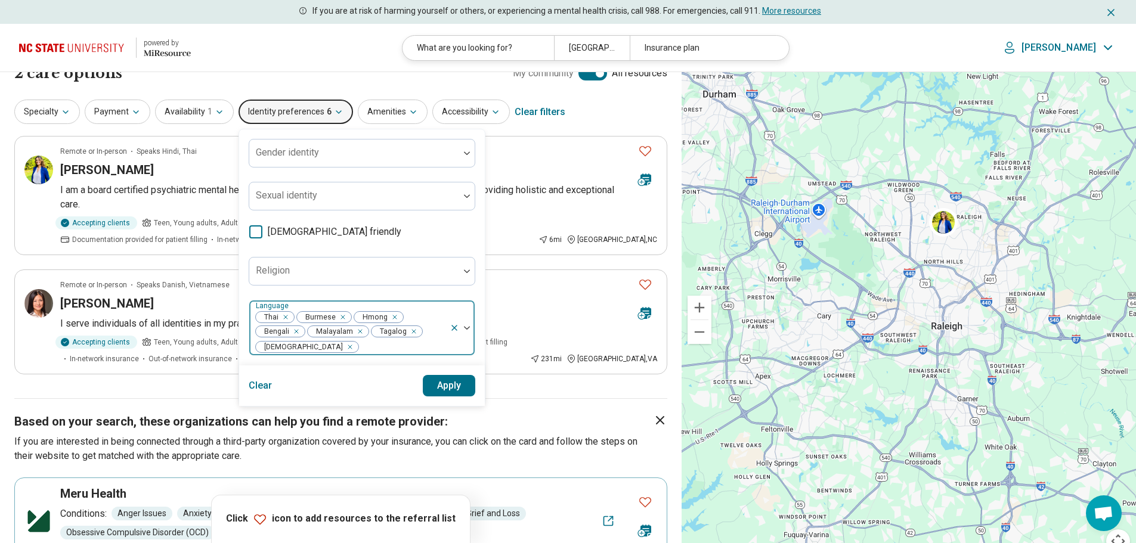
click at [433, 342] on div at bounding box center [402, 347] width 85 height 17
click at [450, 380] on button "Apply" at bounding box center [449, 385] width 53 height 21
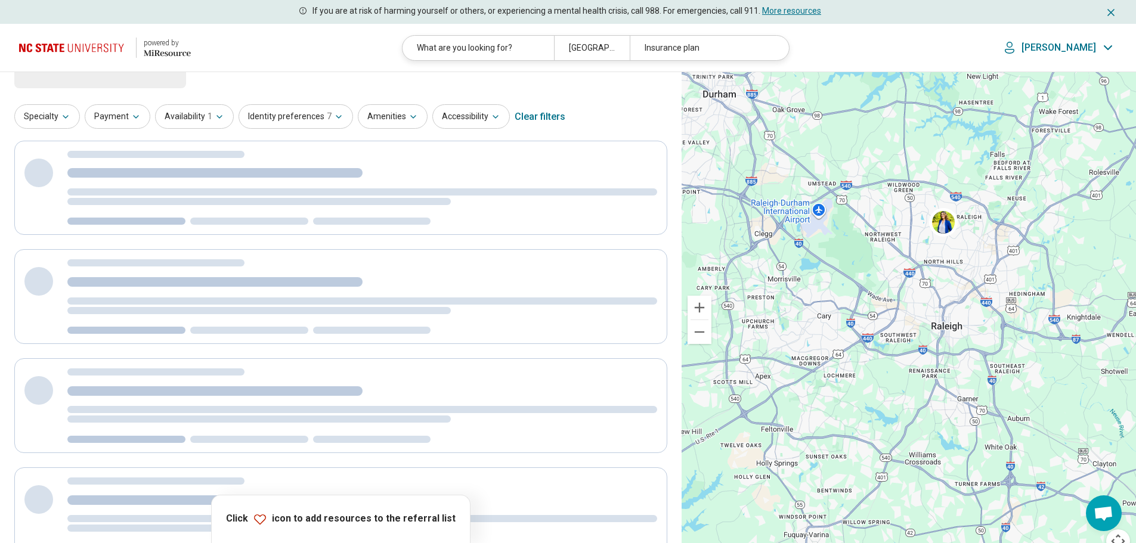
scroll to position [0, 0]
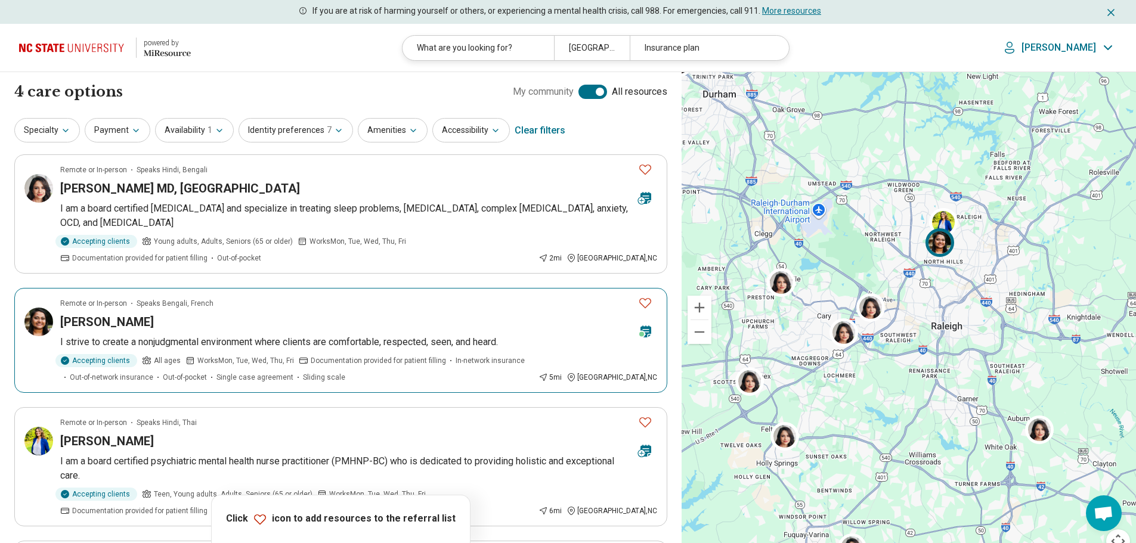
click at [384, 314] on div "Sarah Beaver" at bounding box center [344, 322] width 568 height 17
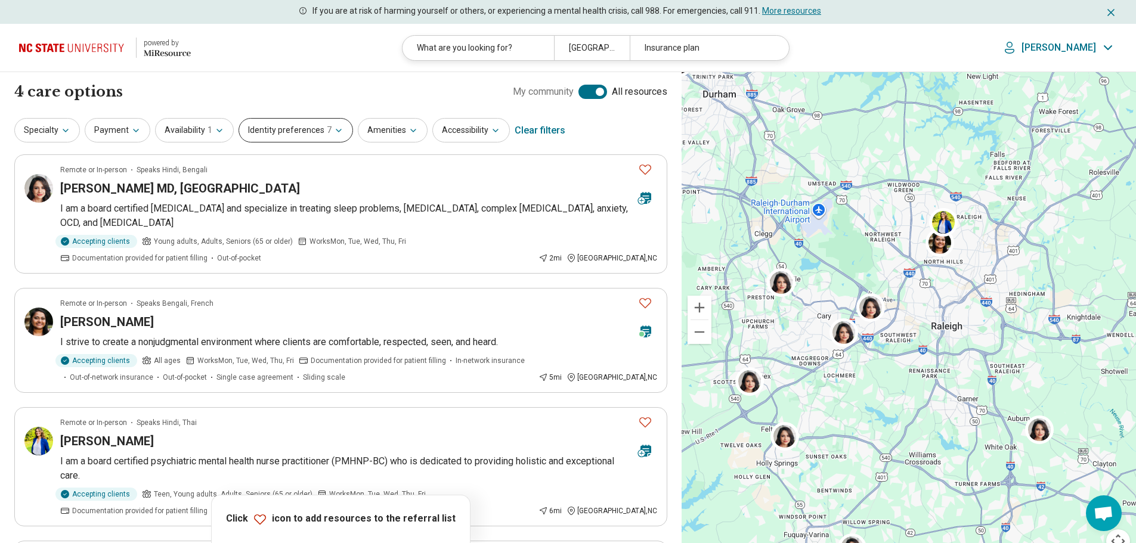
click at [276, 128] on button "Identity preferences 7" at bounding box center [296, 130] width 115 height 24
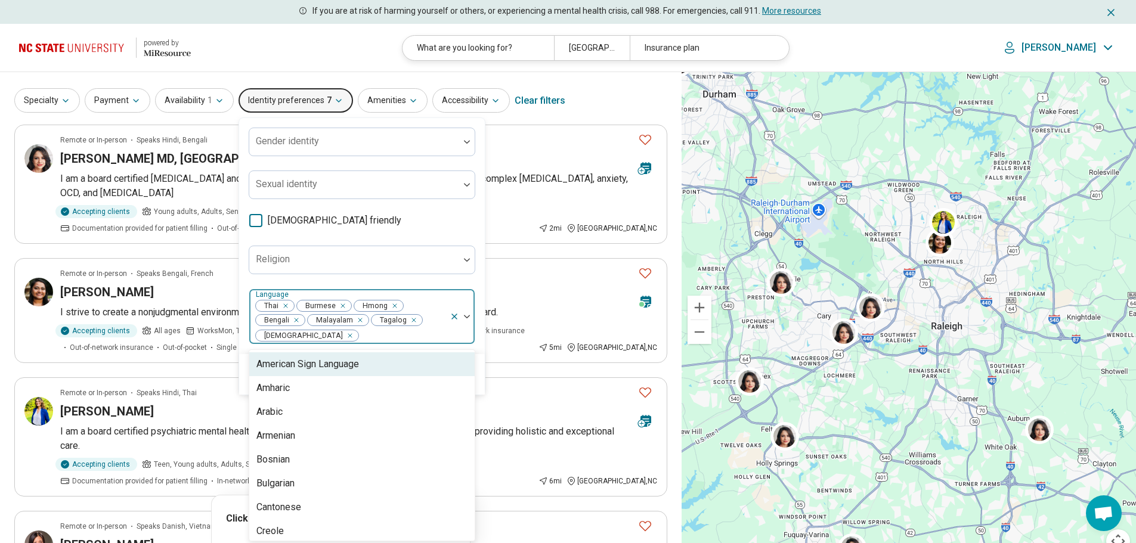
click at [434, 345] on div "50 results available. Use Up and Down to choose options, press Enter to select …" at bounding box center [362, 317] width 227 height 56
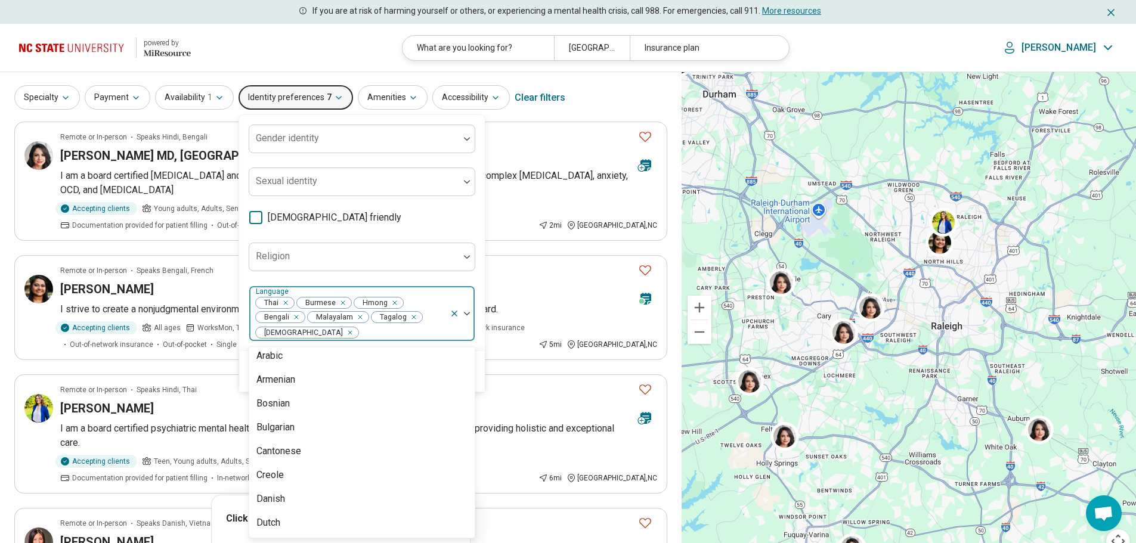
scroll to position [61, 0]
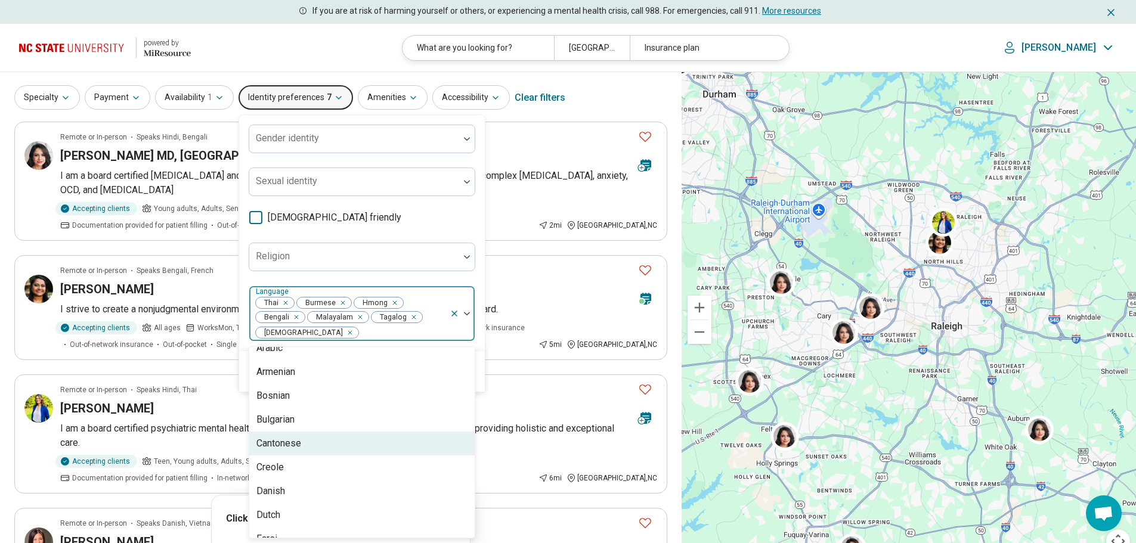
click at [391, 446] on div "Cantonese" at bounding box center [361, 444] width 225 height 24
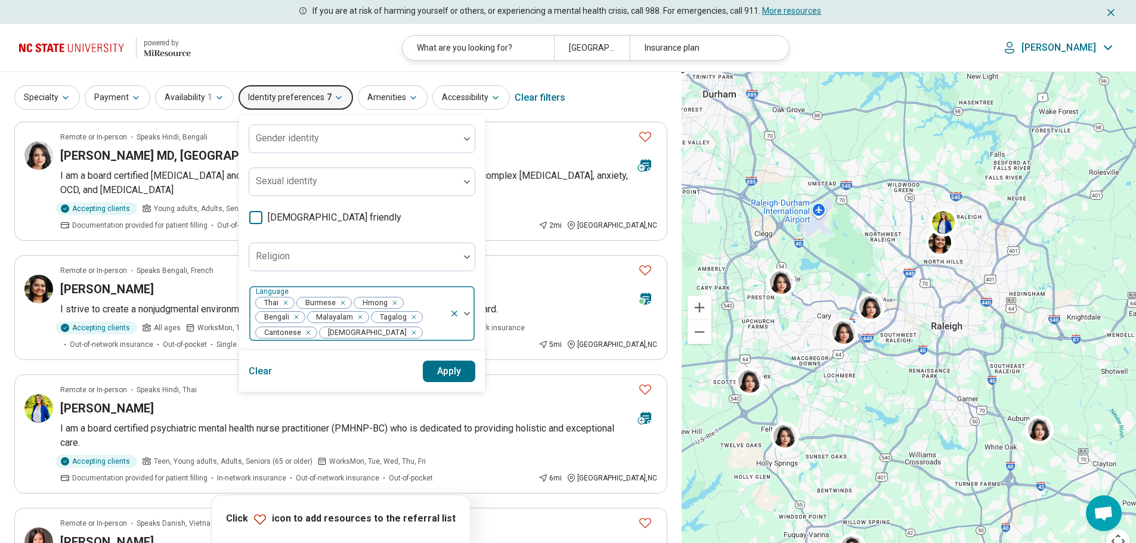
click at [444, 327] on div "Thai Burmese Hmong Bengali Malayalam Tagalog Cantonese Vietnamese" at bounding box center [349, 313] width 200 height 55
click at [446, 364] on button "Apply" at bounding box center [449, 371] width 53 height 21
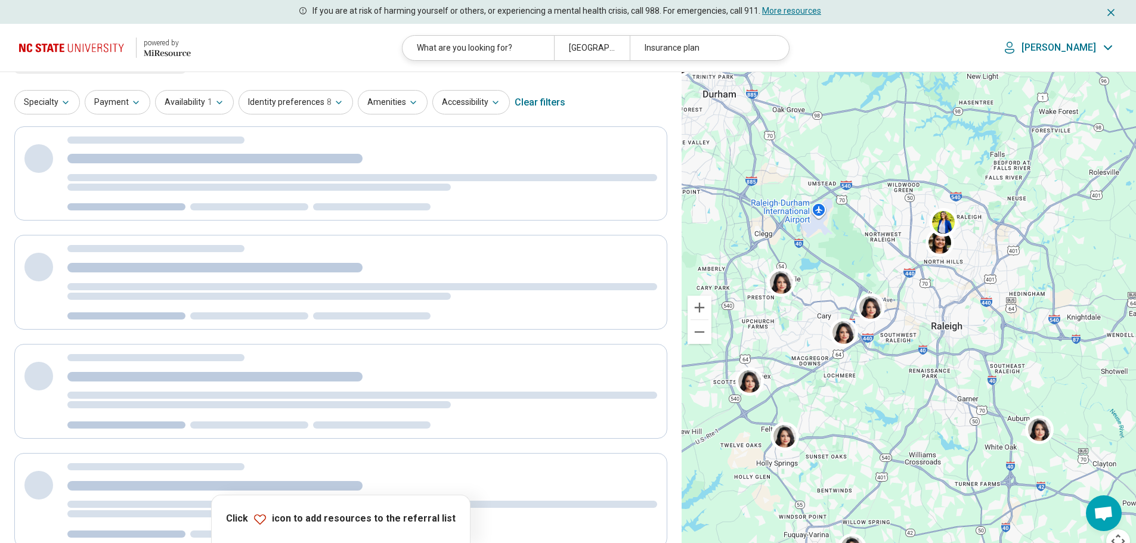
scroll to position [0, 0]
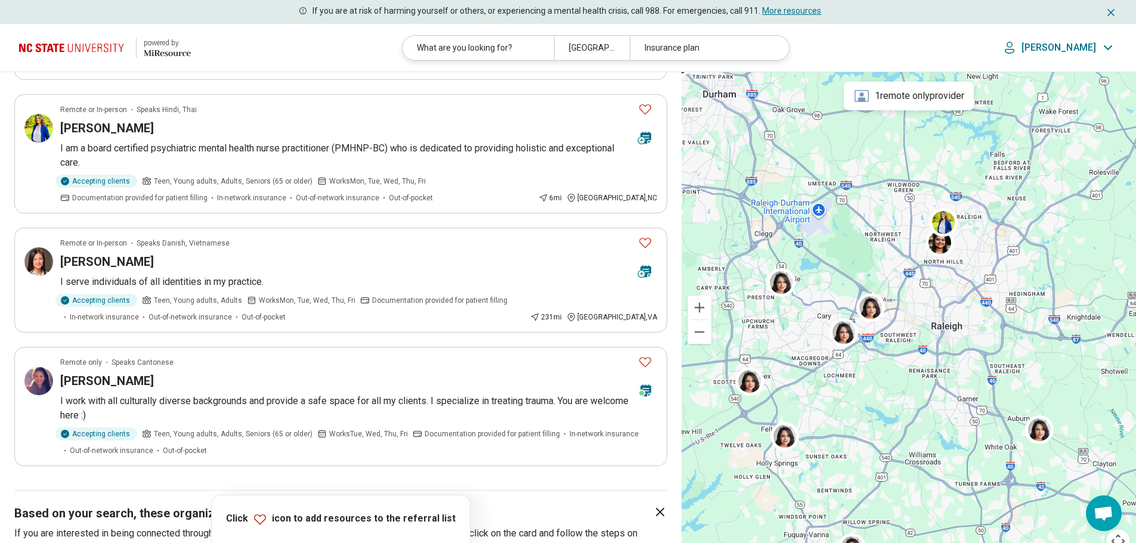
scroll to position [317, 0]
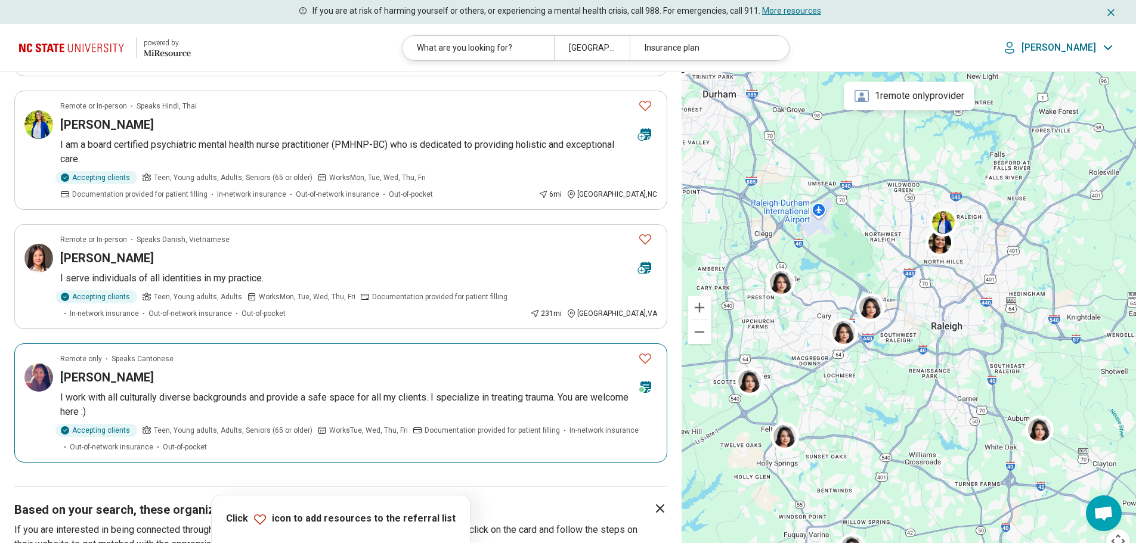
click at [240, 376] on div "Lillian Kui" at bounding box center [344, 377] width 568 height 17
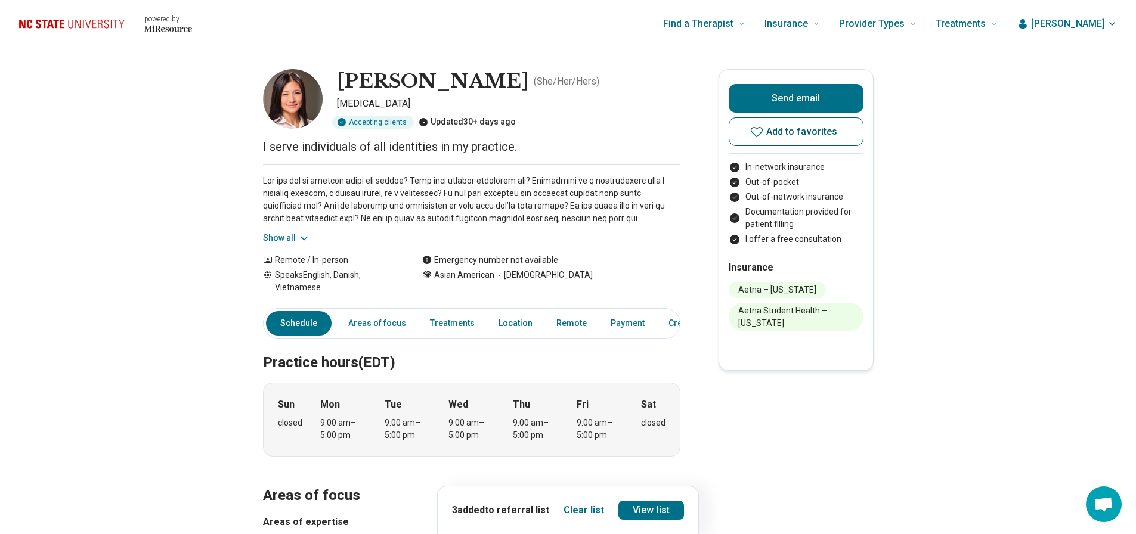
click at [761, 132] on icon at bounding box center [757, 132] width 14 height 14
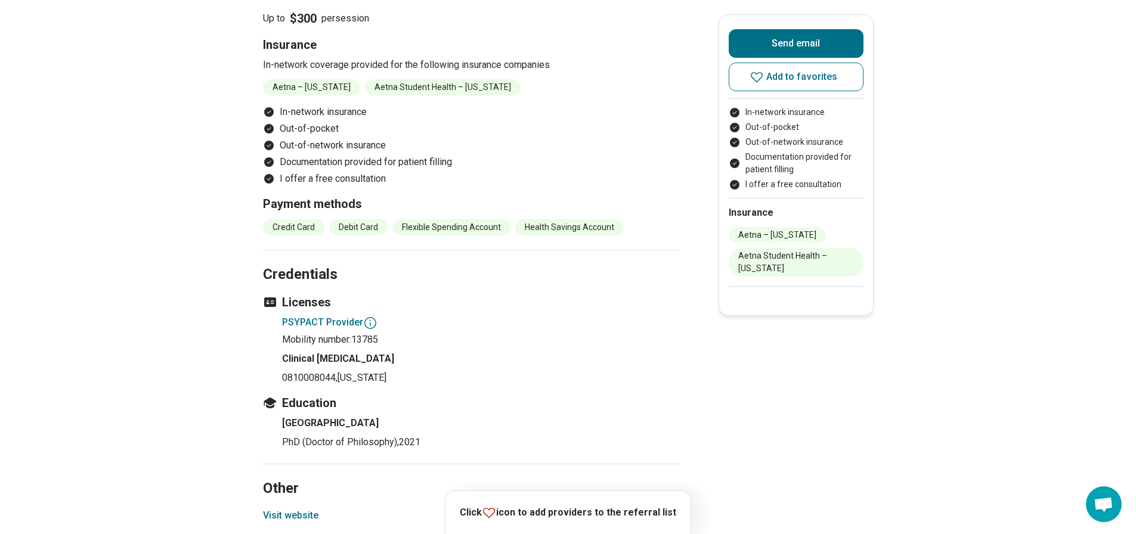
scroll to position [1290, 0]
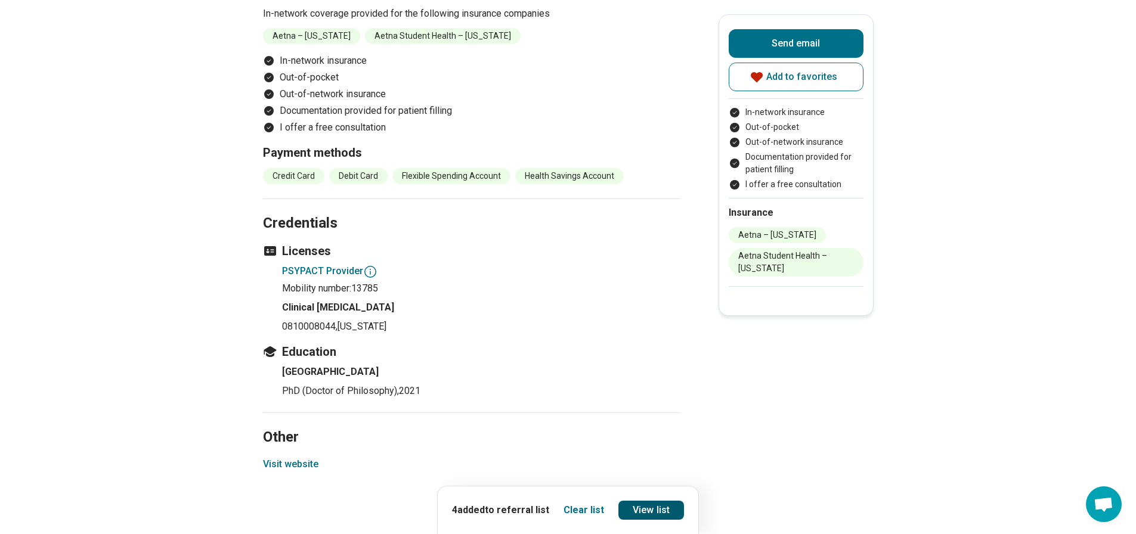
click at [672, 513] on link "View list" at bounding box center [651, 510] width 66 height 19
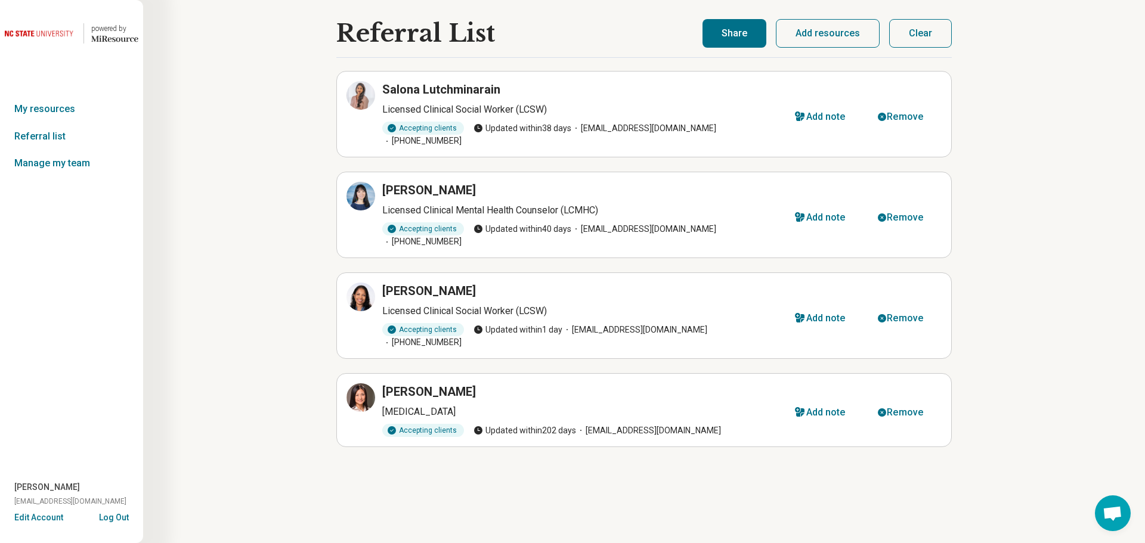
click at [60, 31] on img at bounding box center [41, 33] width 72 height 29
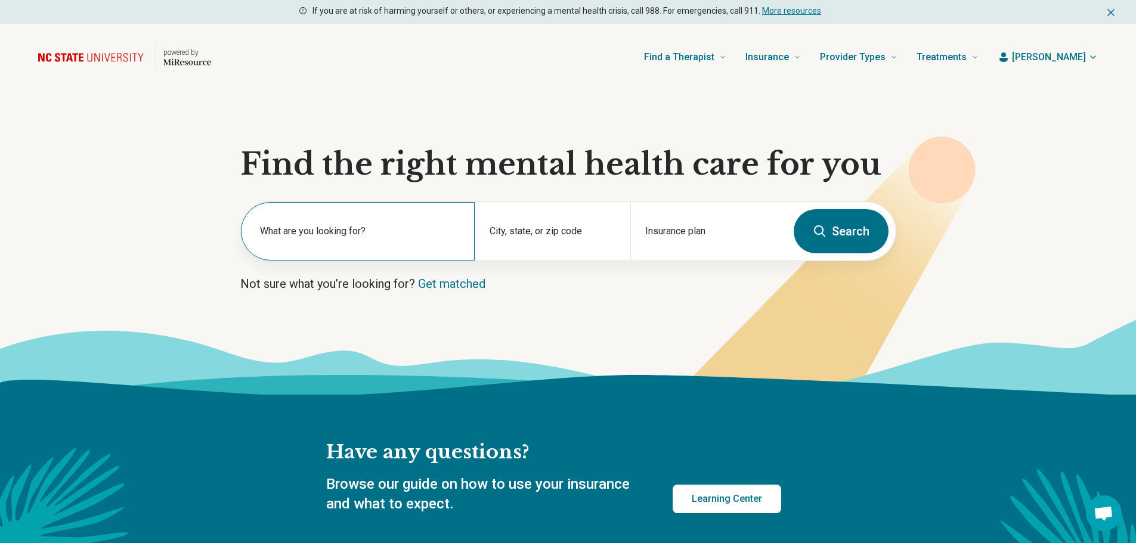
click at [310, 237] on label "What are you looking for?" at bounding box center [360, 231] width 200 height 14
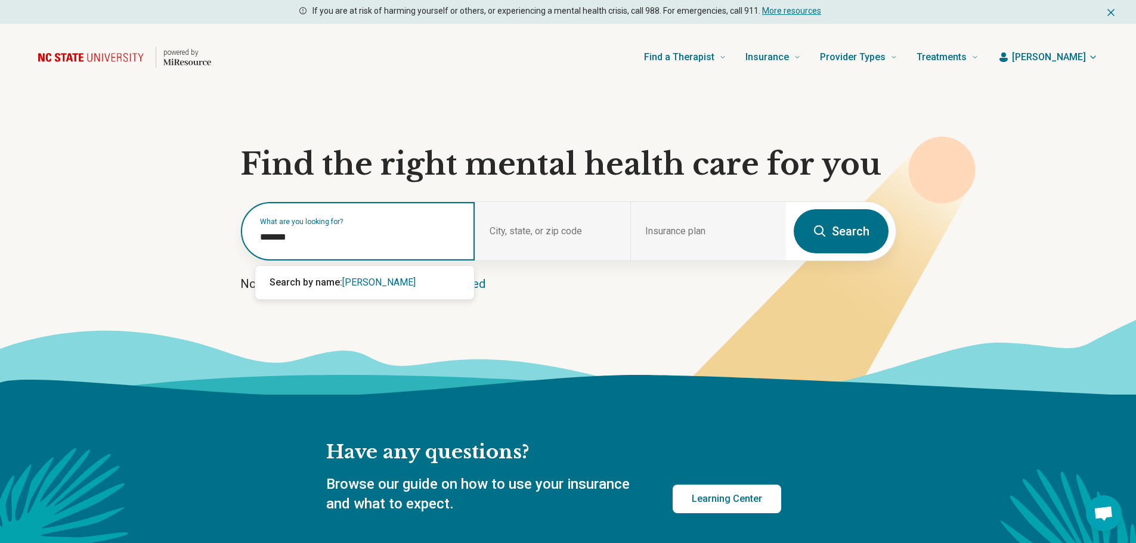
type input "*******"
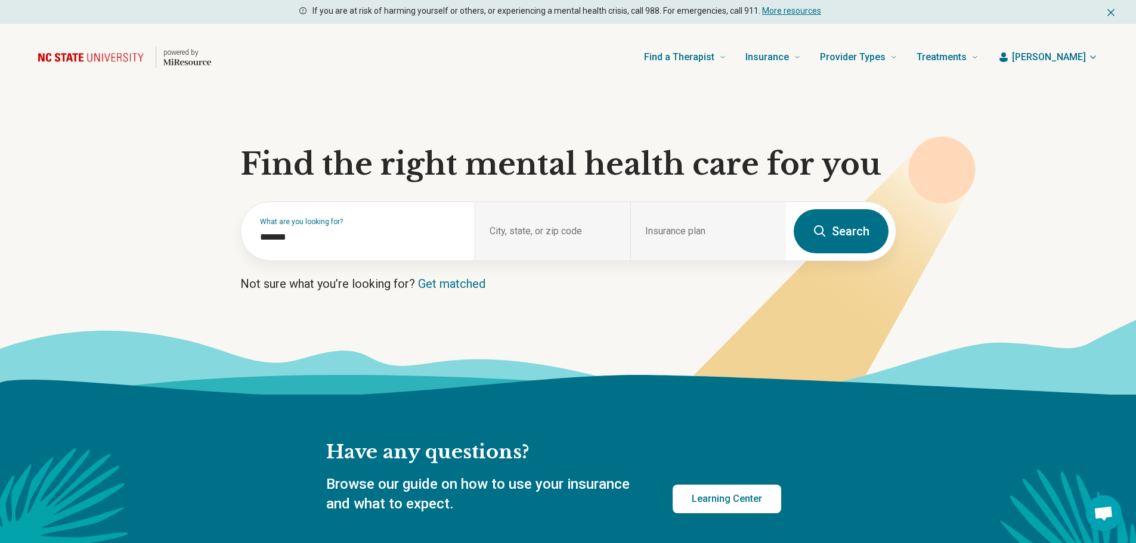
click at [850, 227] on button "Search" at bounding box center [841, 231] width 95 height 44
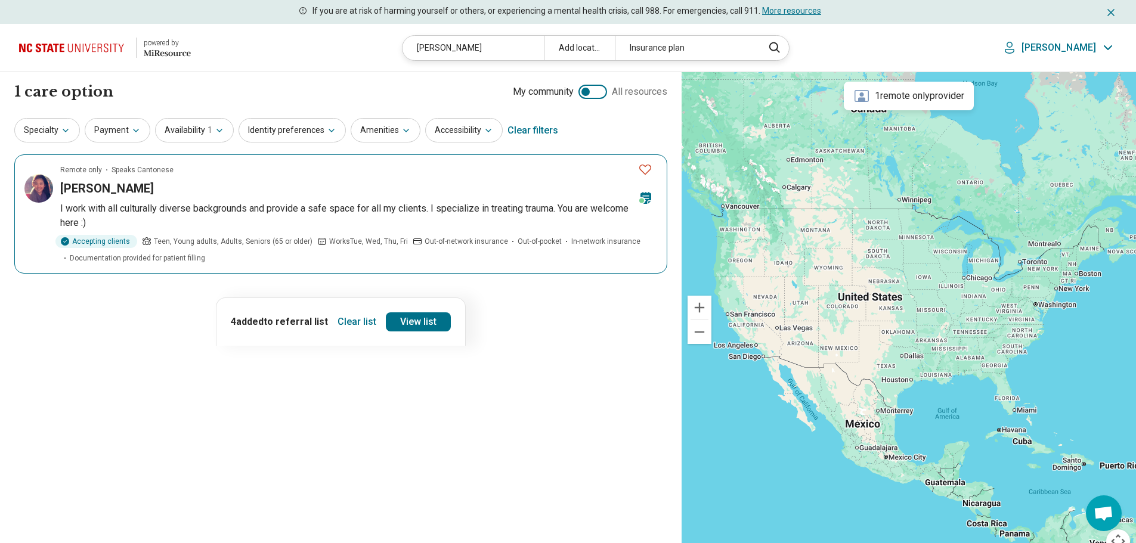
click at [642, 164] on icon "Favorite" at bounding box center [645, 169] width 14 height 14
click at [422, 325] on link "View list" at bounding box center [418, 322] width 65 height 19
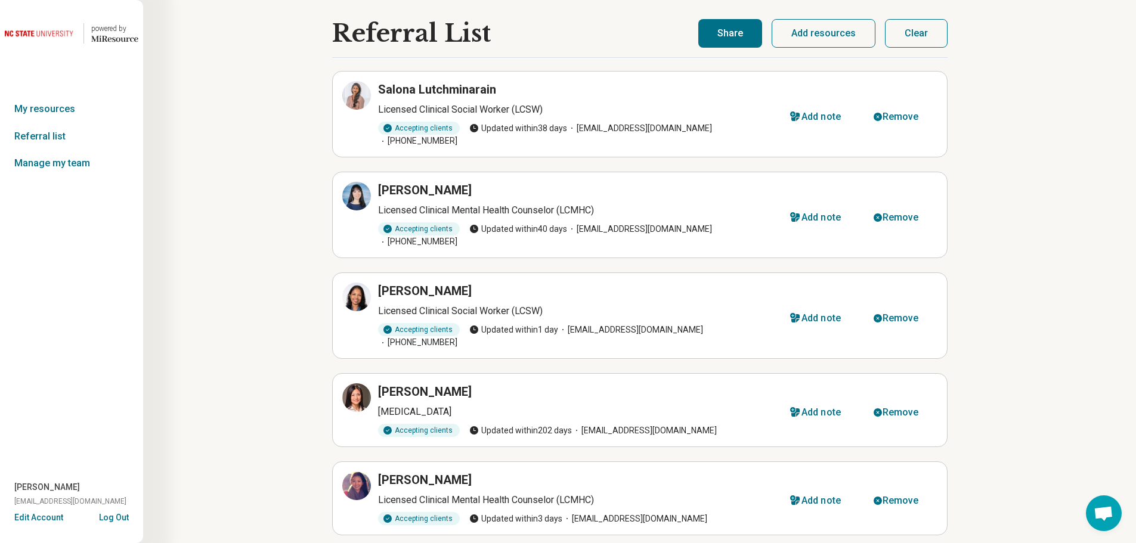
click at [725, 31] on button "Share" at bounding box center [730, 33] width 64 height 29
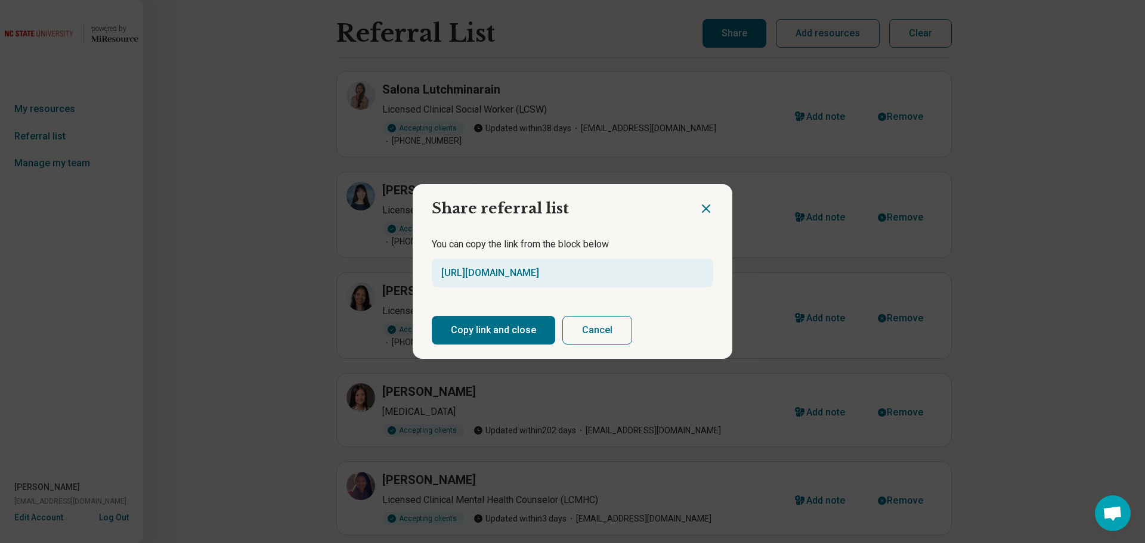
click at [522, 329] on button "Copy link and close" at bounding box center [493, 330] width 123 height 29
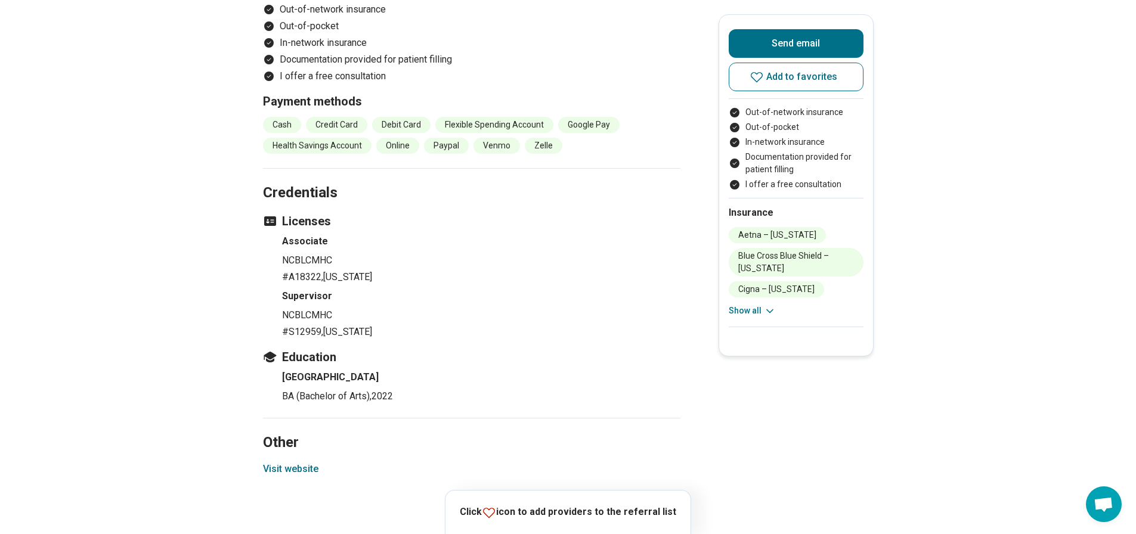
scroll to position [1073, 0]
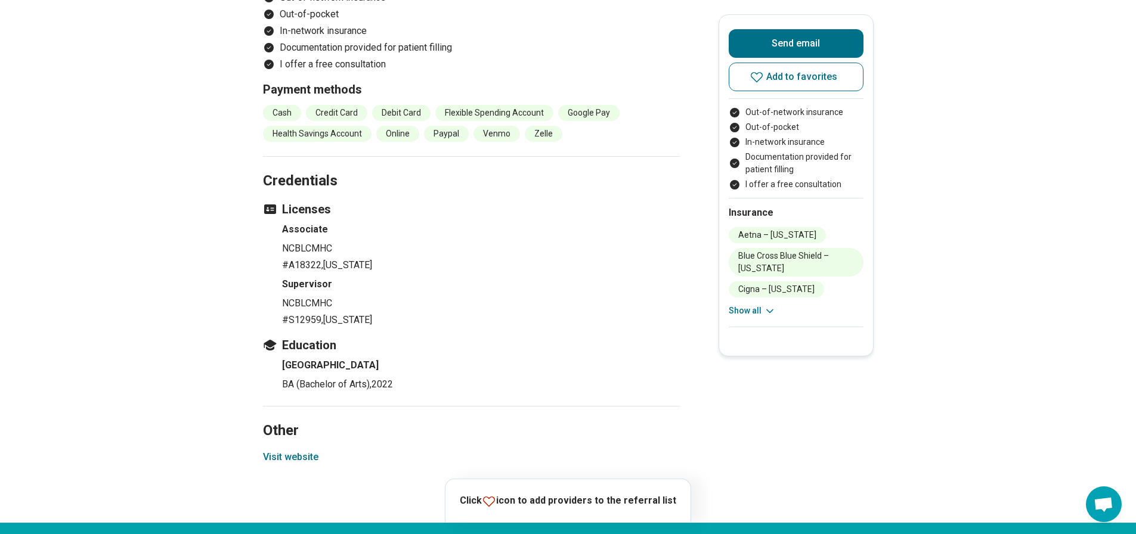
click at [317, 455] on button "Visit website" at bounding box center [290, 457] width 55 height 14
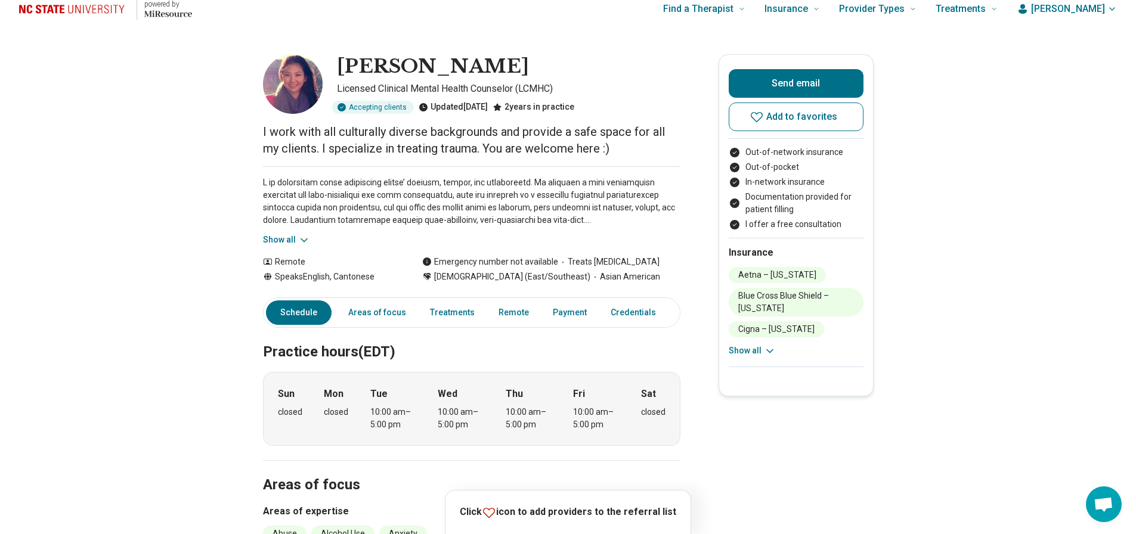
scroll to position [0, 0]
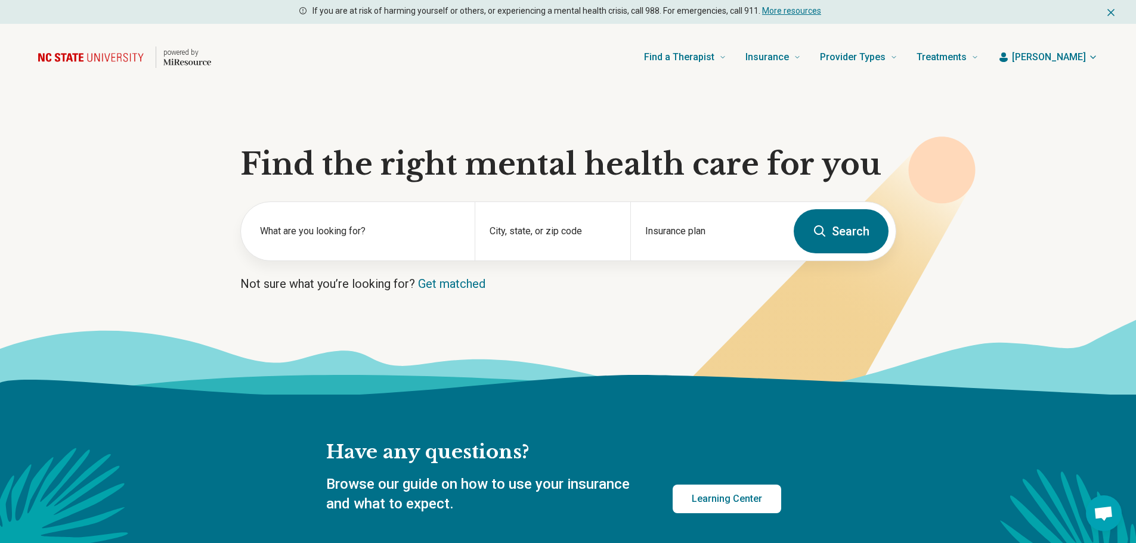
click at [831, 226] on button "Search" at bounding box center [841, 231] width 95 height 44
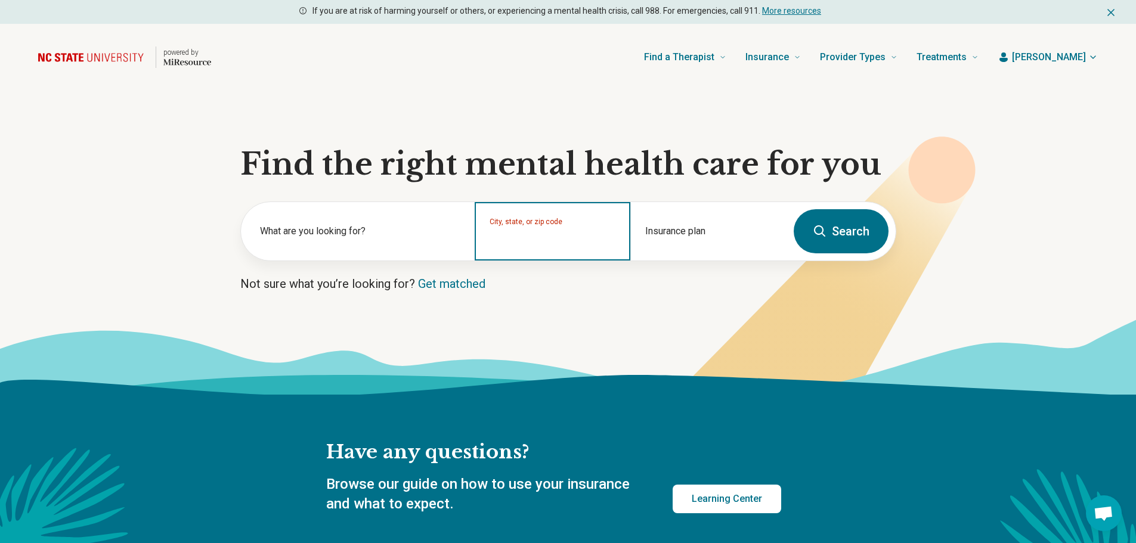
click at [584, 243] on input "City, state, or zip code" at bounding box center [553, 239] width 126 height 14
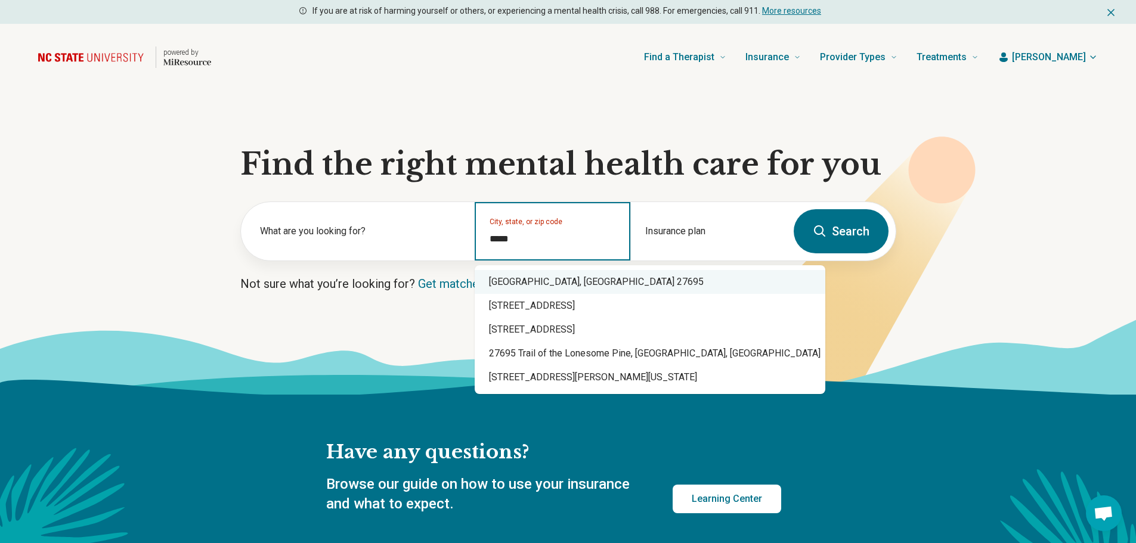
click at [564, 290] on div "Raleigh, NC 27695" at bounding box center [650, 282] width 351 height 24
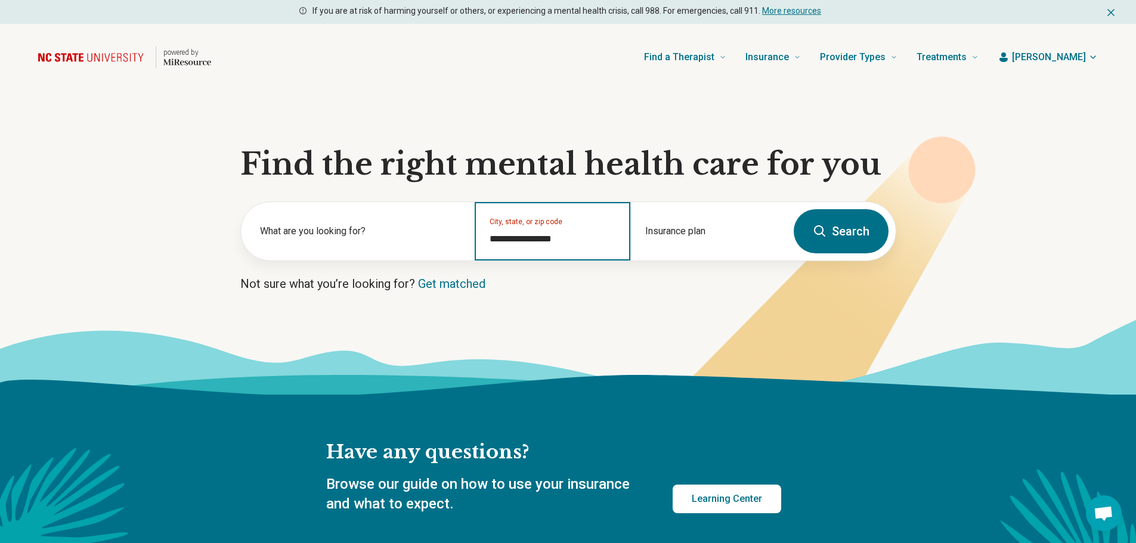
type input "**********"
click at [825, 233] on icon at bounding box center [820, 231] width 14 height 14
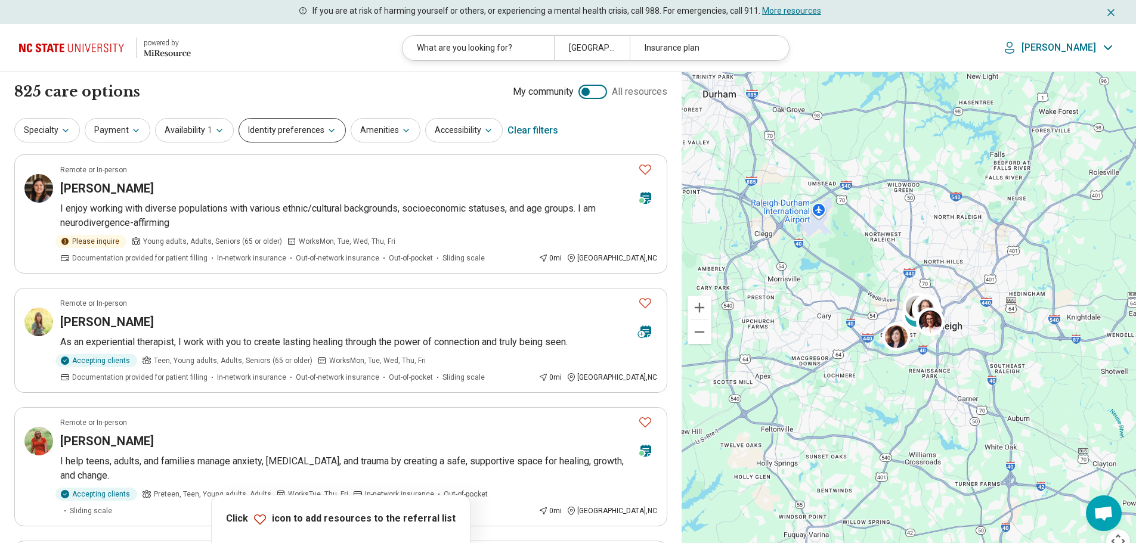
click at [324, 138] on button "Identity preferences" at bounding box center [292, 130] width 107 height 24
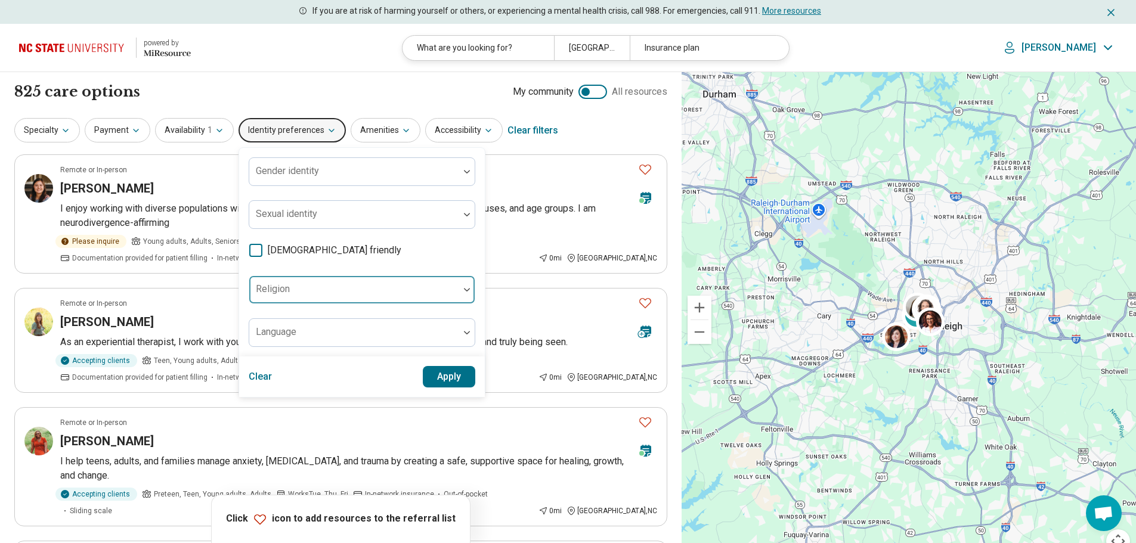
click at [413, 293] on div at bounding box center [354, 294] width 200 height 17
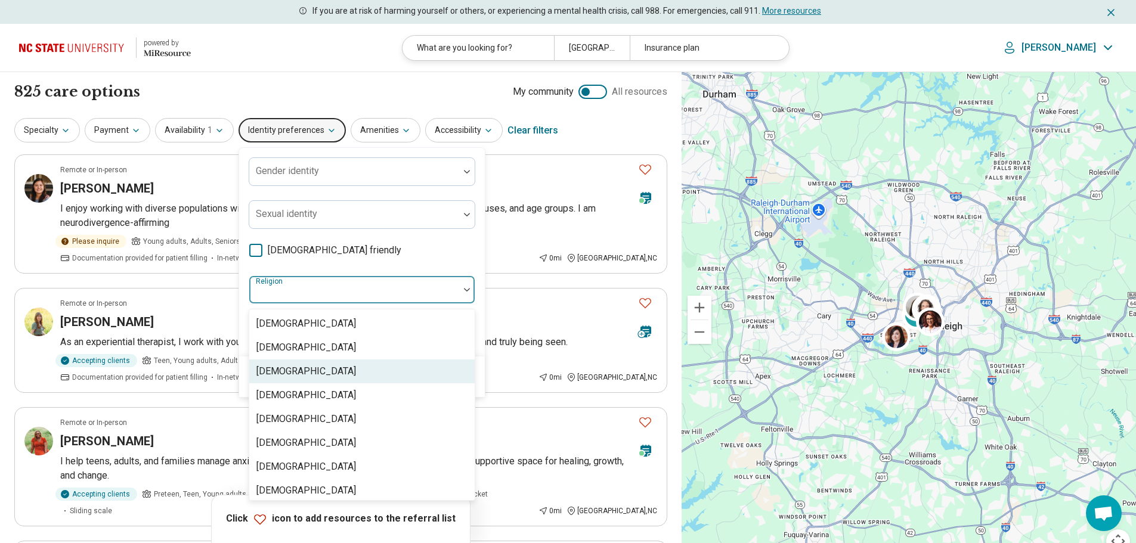
click at [355, 375] on div "[DEMOGRAPHIC_DATA]" at bounding box center [361, 372] width 225 height 24
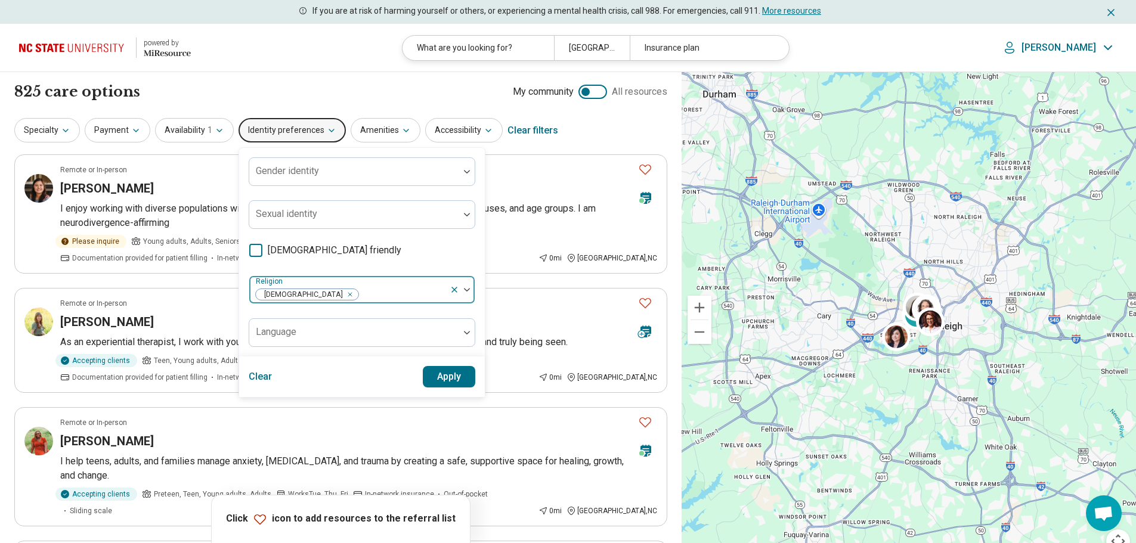
click at [394, 289] on div at bounding box center [402, 294] width 85 height 17
click at [447, 375] on button "Apply" at bounding box center [449, 376] width 53 height 21
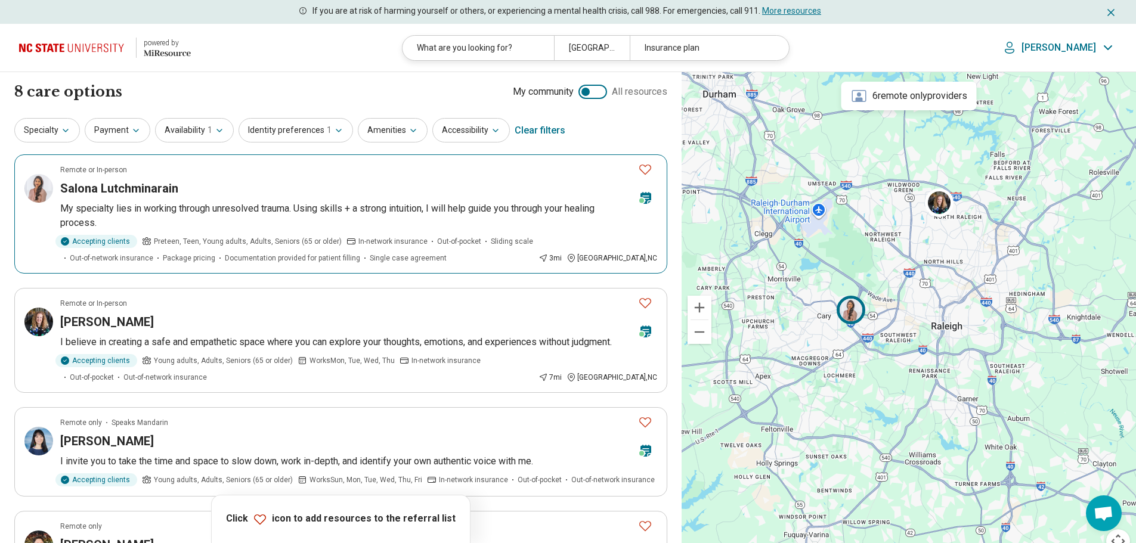
click at [642, 167] on icon "Favorite" at bounding box center [645, 169] width 14 height 14
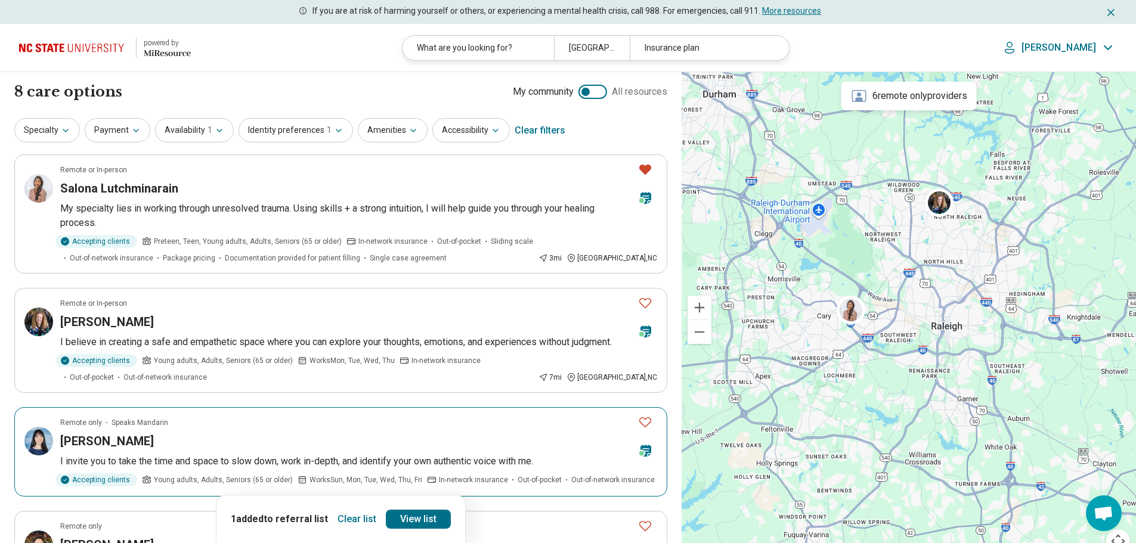
click at [641, 419] on icon "Favorite" at bounding box center [645, 422] width 14 height 14
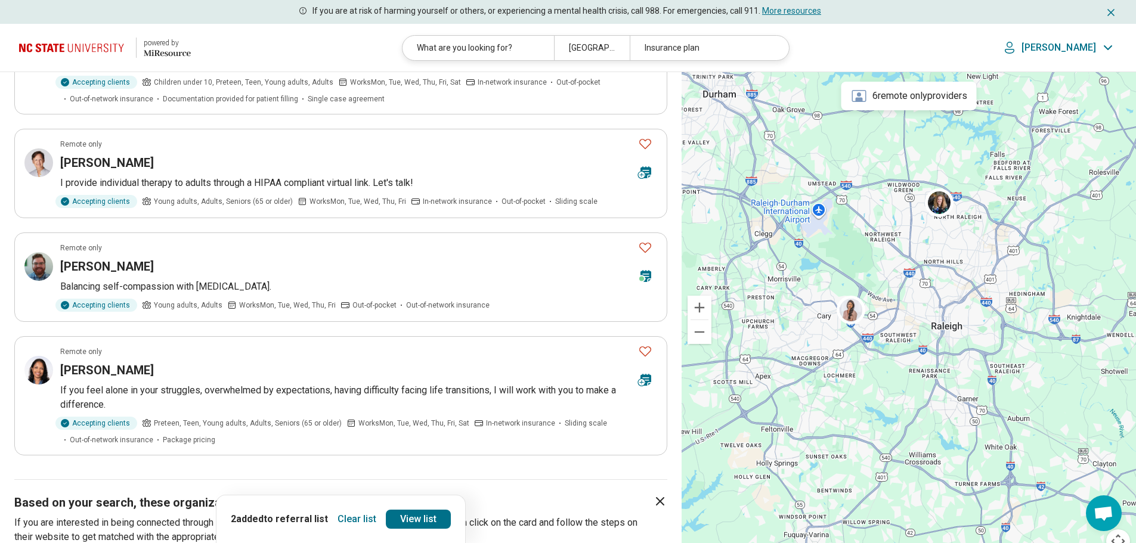
scroll to position [642, 0]
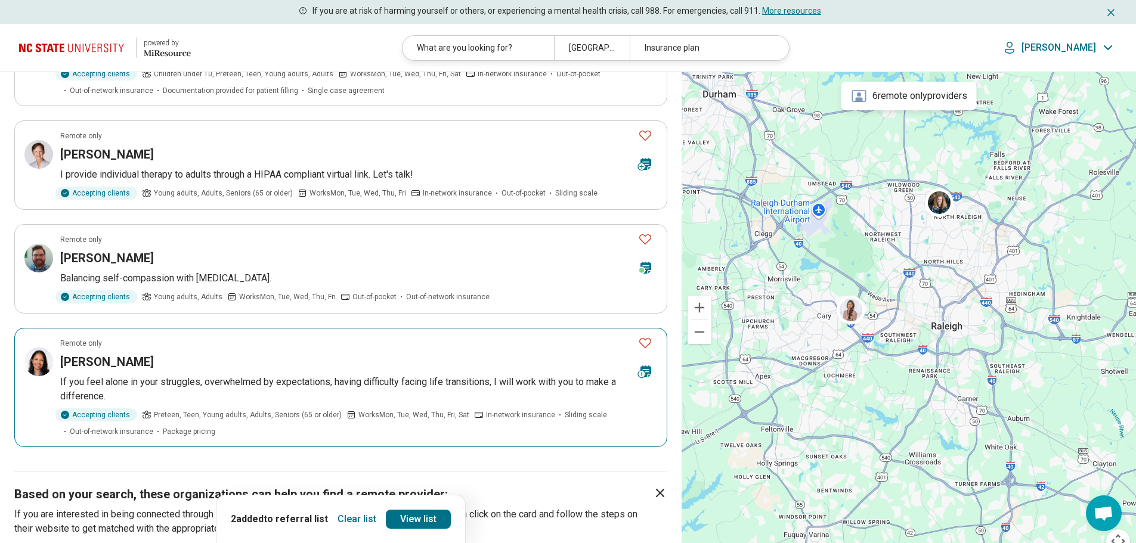
click at [645, 336] on icon "Favorite" at bounding box center [645, 343] width 14 height 14
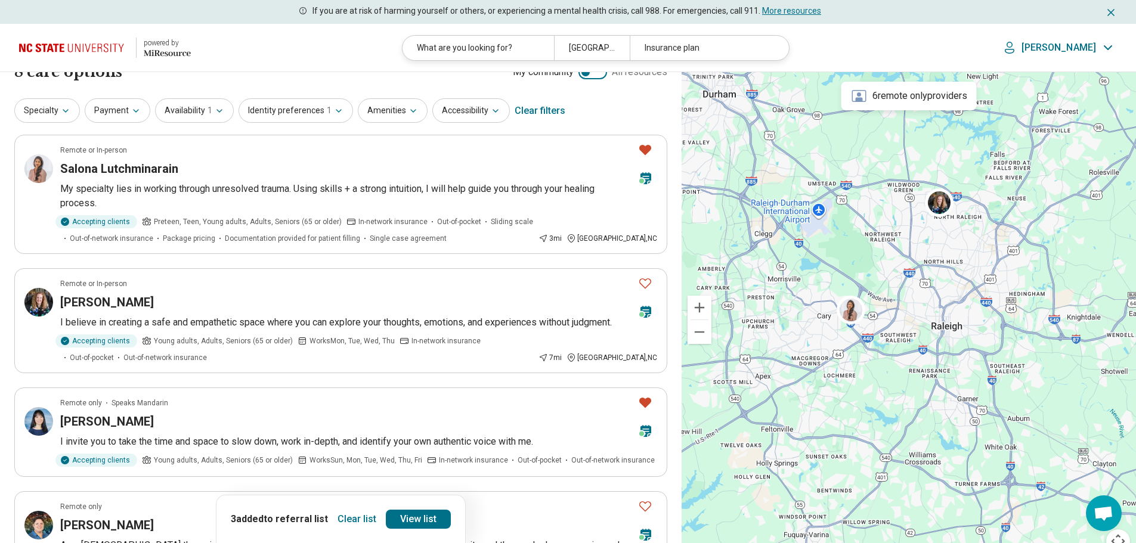
scroll to position [0, 0]
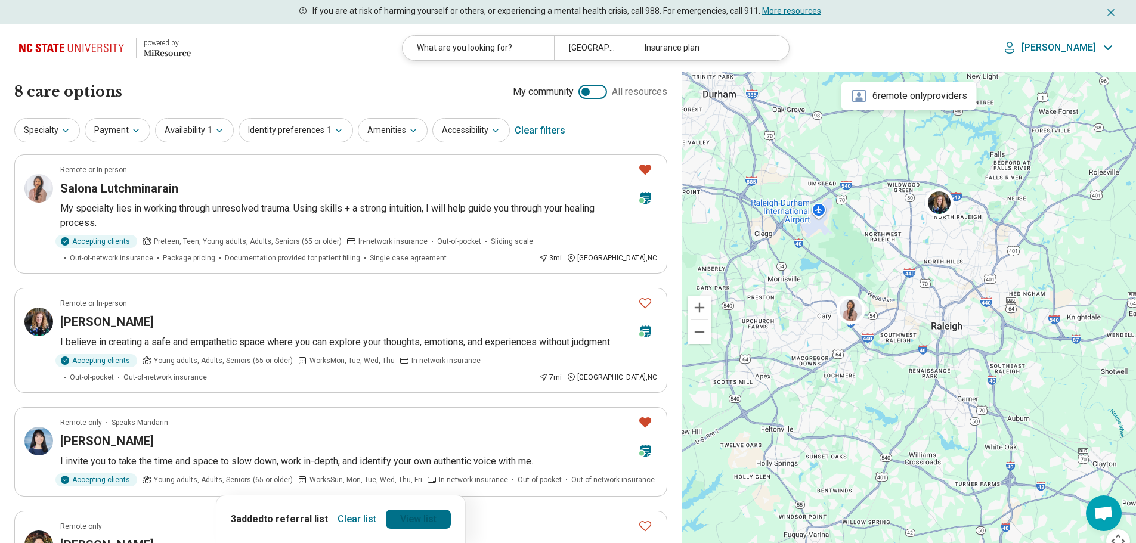
click at [412, 519] on link "View list" at bounding box center [418, 519] width 65 height 19
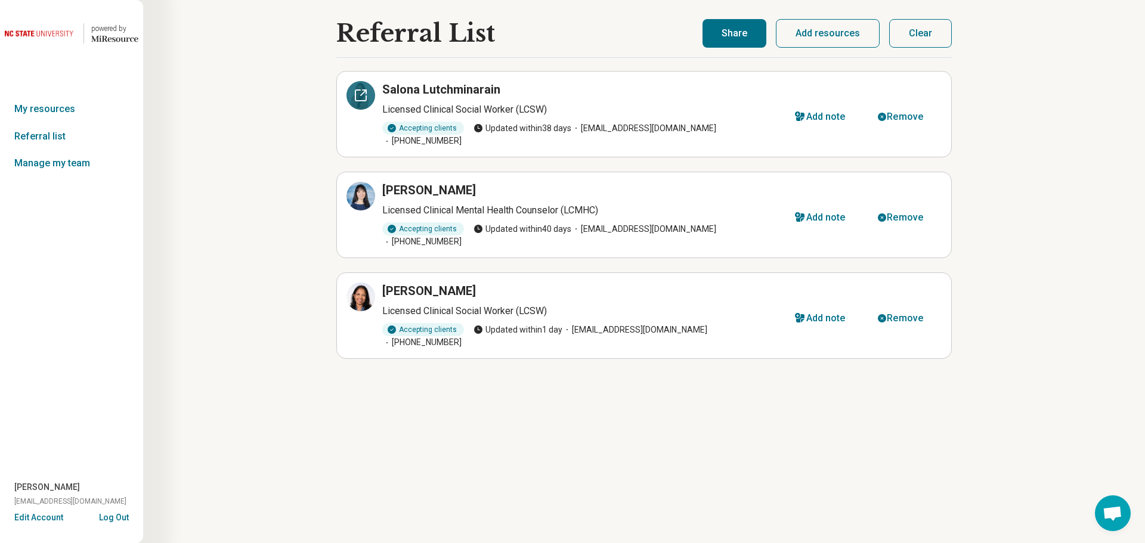
click at [361, 88] on div at bounding box center [361, 95] width 29 height 29
click at [358, 191] on icon at bounding box center [360, 196] width 11 height 11
click at [358, 290] on icon at bounding box center [361, 297] width 14 height 14
